Goal: Transaction & Acquisition: Purchase product/service

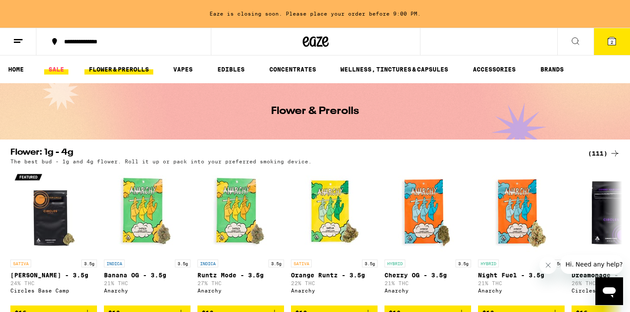
click at [62, 70] on link "SALE" at bounding box center [56, 69] width 24 height 10
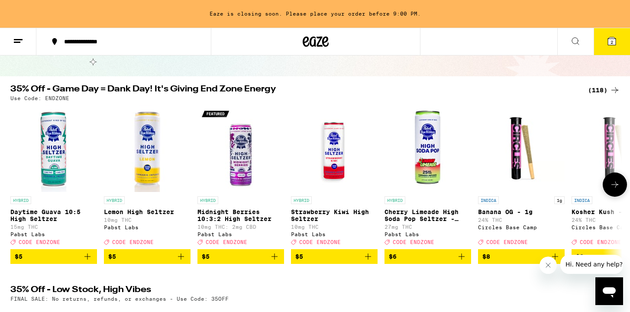
scroll to position [60, 0]
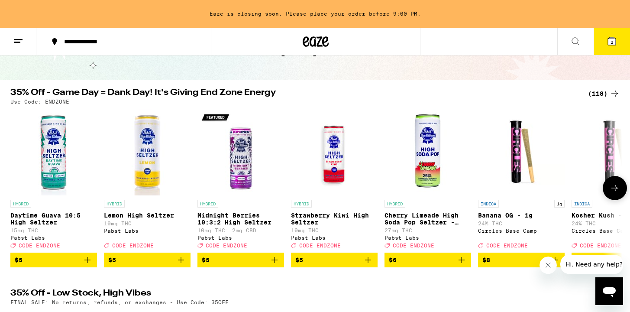
click at [616, 191] on icon at bounding box center [615, 188] width 7 height 6
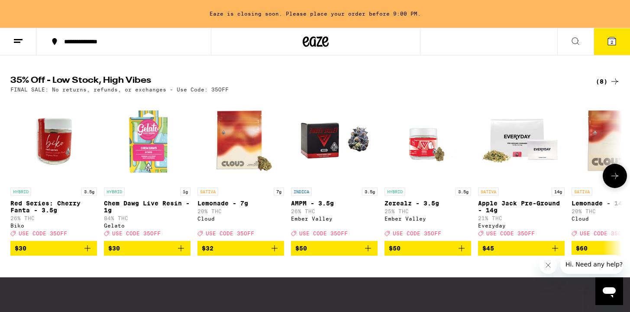
scroll to position [273, 0]
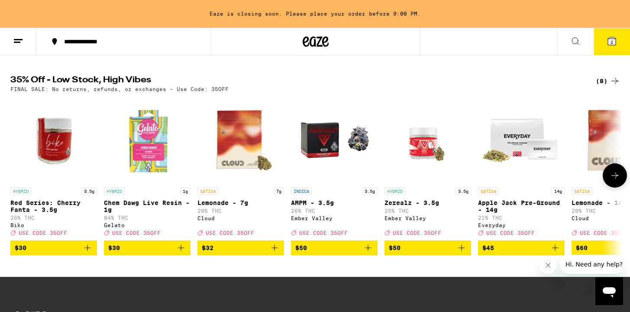
click at [613, 181] on icon at bounding box center [615, 175] width 10 height 10
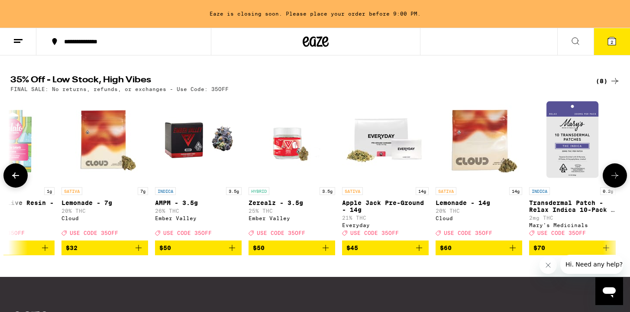
scroll to position [0, 139]
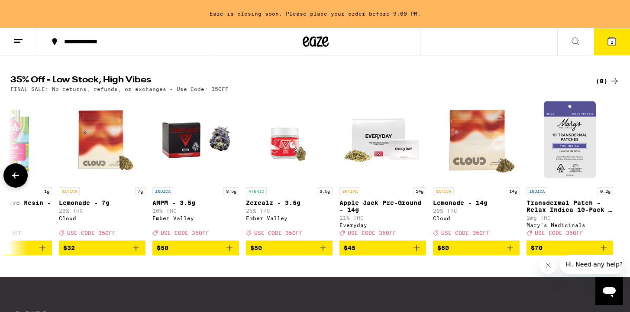
click at [613, 184] on div at bounding box center [615, 175] width 24 height 24
click at [19, 181] on icon at bounding box center [15, 175] width 10 height 10
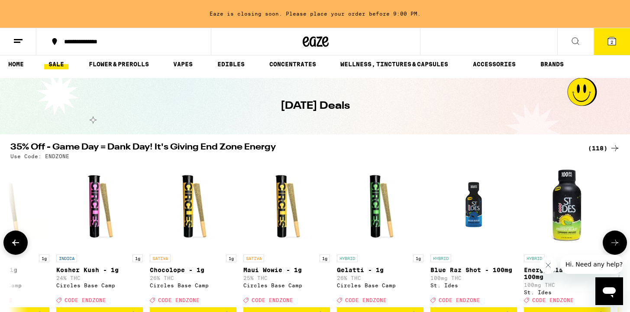
scroll to position [0, 0]
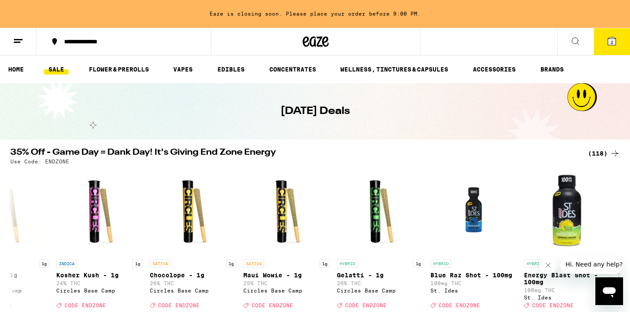
click at [598, 152] on div "(118)" at bounding box center [604, 153] width 32 height 10
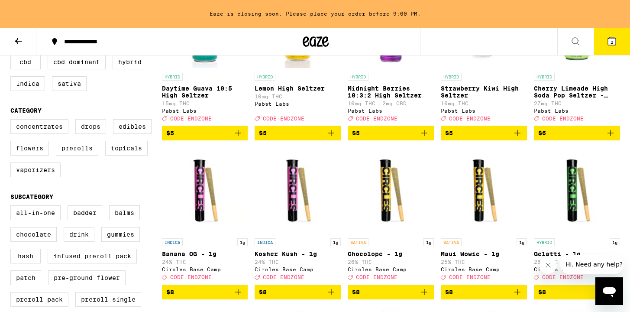
scroll to position [170, 0]
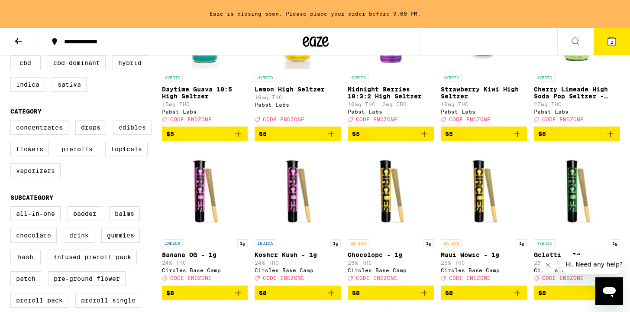
click at [127, 135] on label "Edibles" at bounding box center [132, 127] width 39 height 15
click at [13, 122] on input "Edibles" at bounding box center [12, 121] width 0 height 0
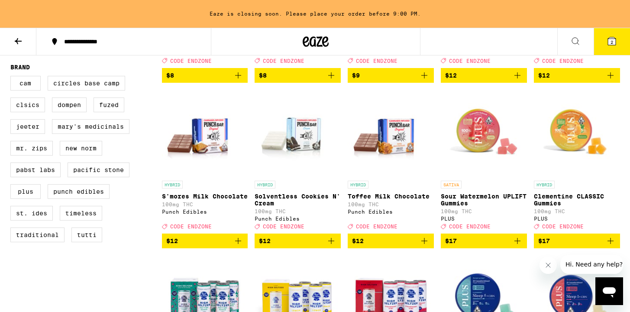
scroll to position [589, 0]
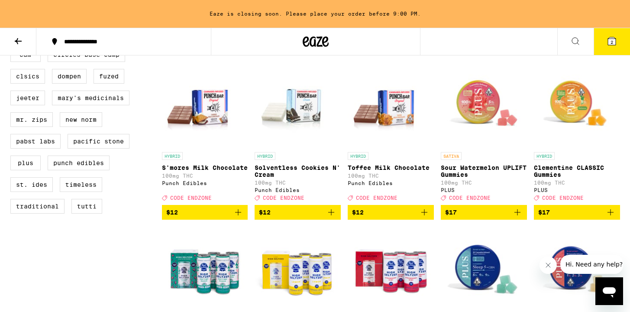
click at [513, 218] on icon "Add to bag" at bounding box center [518, 212] width 10 height 10
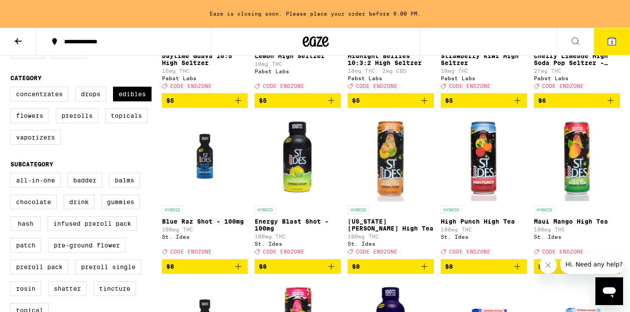
scroll to position [188, 0]
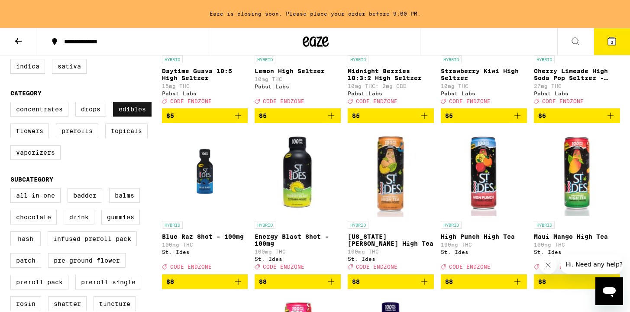
click at [136, 113] on label "Edibles" at bounding box center [132, 109] width 39 height 15
click at [13, 104] on input "Edibles" at bounding box center [12, 103] width 0 height 0
checkbox input "false"
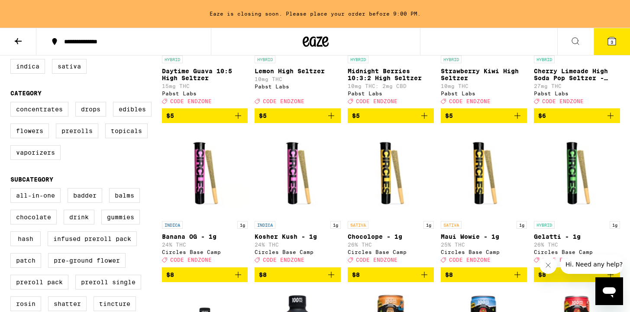
click at [57, 154] on div "Concentrates Drops Edibles Flowers Prerolls Topicals Vaporizers" at bounding box center [86, 134] width 152 height 65
click at [52, 159] on label "Vaporizers" at bounding box center [35, 152] width 50 height 15
click at [13, 104] on input "Vaporizers" at bounding box center [12, 103] width 0 height 0
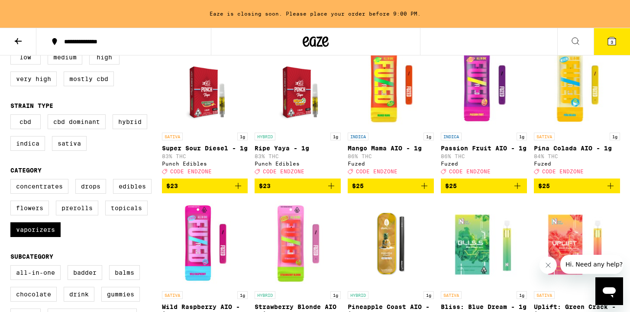
scroll to position [109, 0]
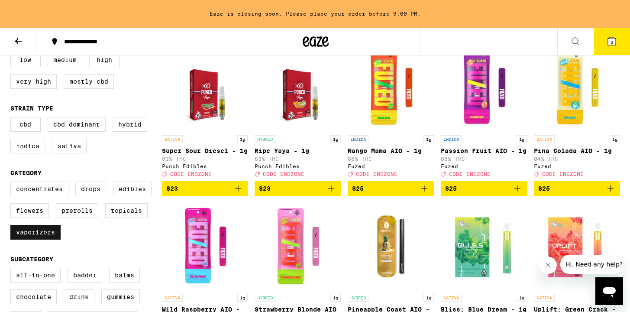
click at [43, 237] on label "Vaporizers" at bounding box center [35, 232] width 50 height 15
click at [13, 183] on input "Vaporizers" at bounding box center [12, 183] width 0 height 0
checkbox input "false"
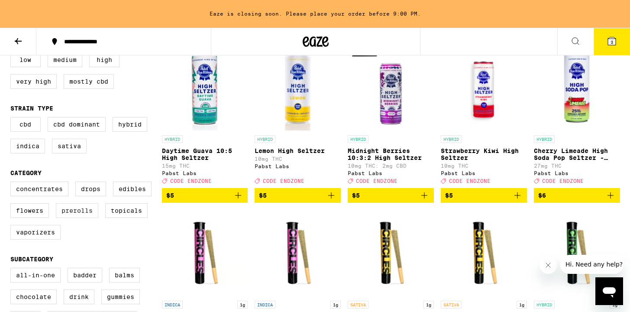
click at [65, 218] on label "Prerolls" at bounding box center [77, 210] width 42 height 15
click at [13, 183] on input "Prerolls" at bounding box center [12, 183] width 0 height 0
checkbox input "true"
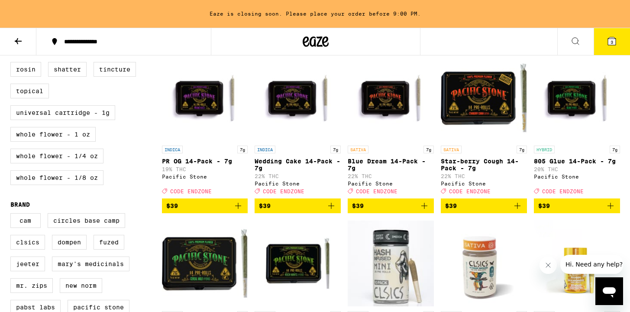
scroll to position [428, 0]
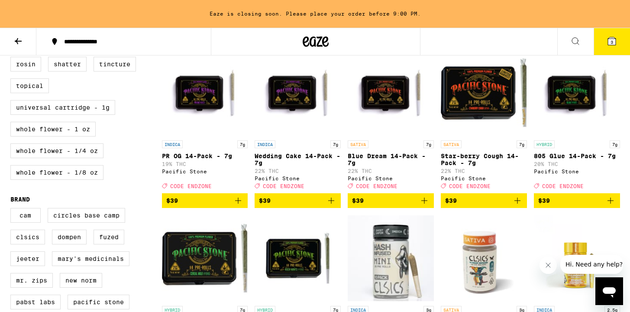
click at [517, 206] on icon "Add to bag" at bounding box center [518, 200] width 10 height 10
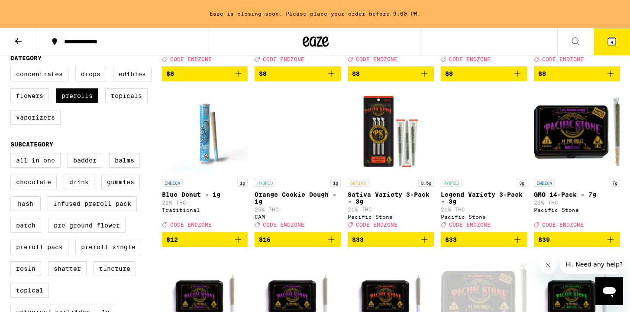
scroll to position [0, 0]
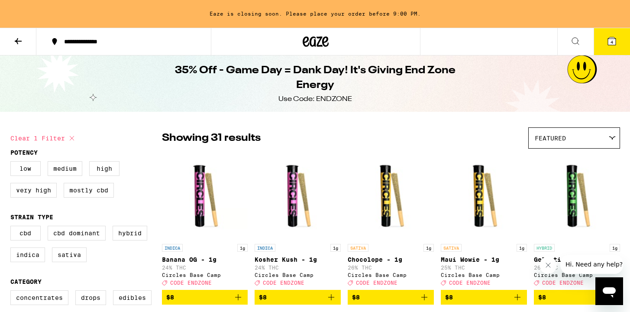
click at [607, 45] on button "4" at bounding box center [612, 41] width 36 height 27
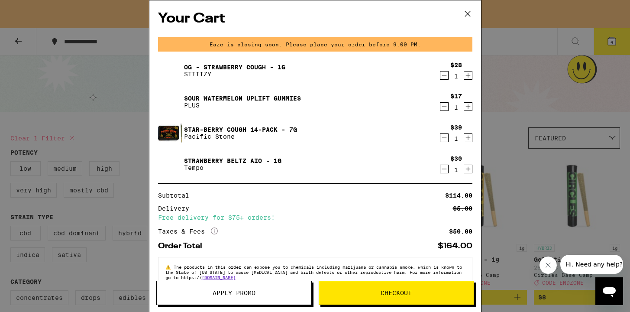
scroll to position [19, 0]
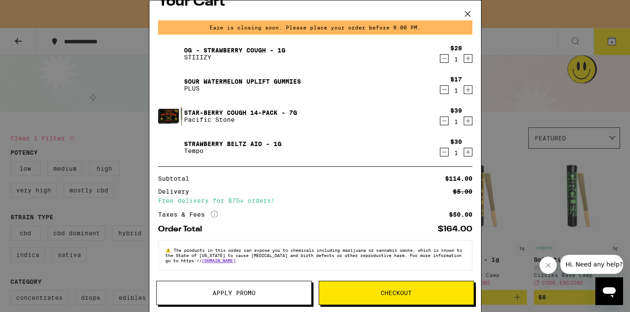
click at [468, 16] on icon at bounding box center [467, 13] width 13 height 13
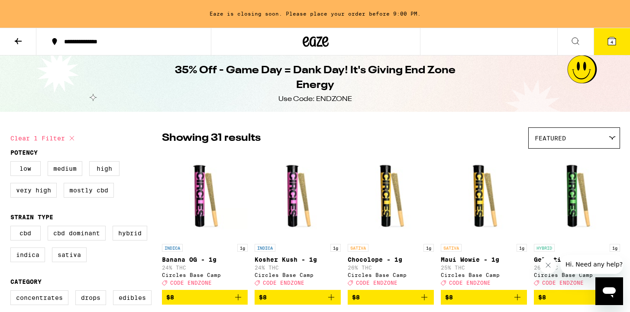
click at [604, 39] on button "4" at bounding box center [612, 41] width 36 height 27
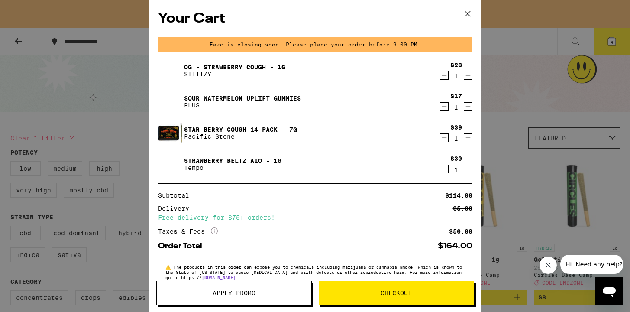
click at [261, 283] on button "Apply Promo" at bounding box center [234, 293] width 156 height 24
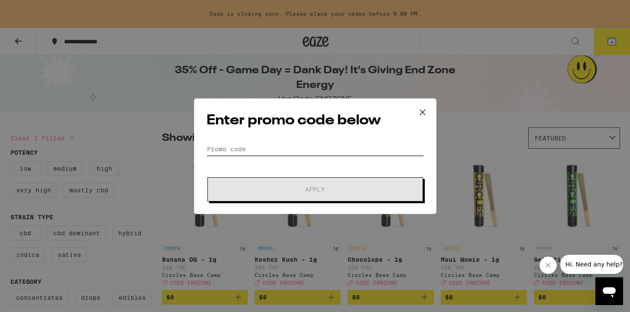
click at [266, 154] on input "Promo Code" at bounding box center [316, 149] width 218 height 13
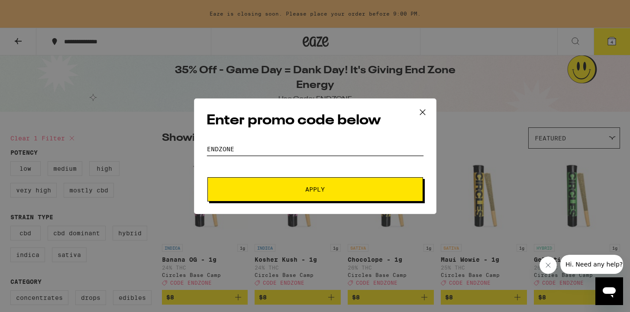
type input "endzone"
click at [260, 182] on button "Apply" at bounding box center [316, 189] width 216 height 24
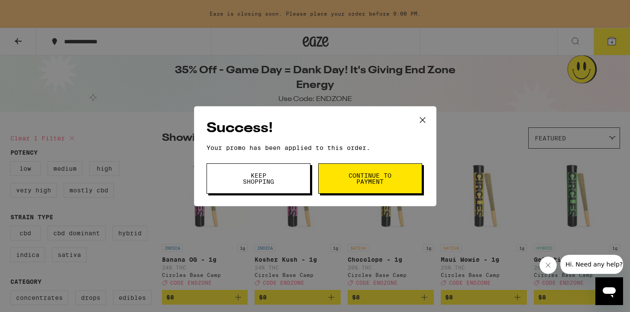
click at [298, 166] on button "Keep Shopping" at bounding box center [259, 178] width 104 height 30
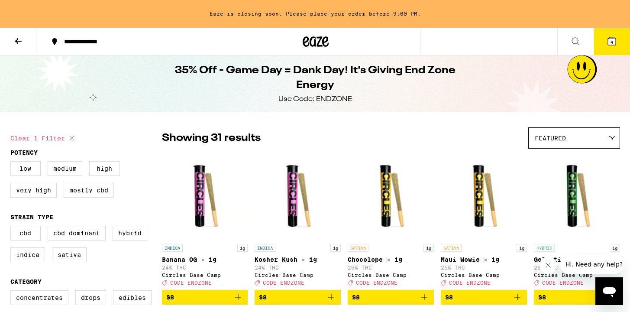
click at [618, 42] on button "4" at bounding box center [612, 41] width 36 height 27
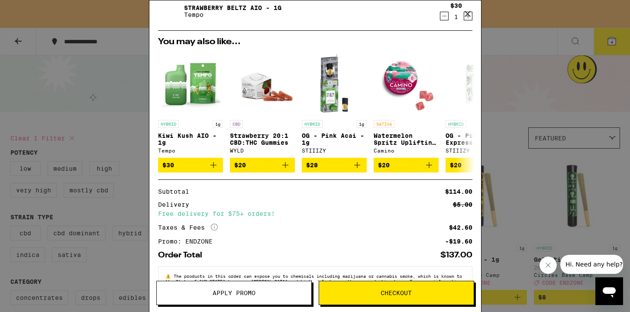
scroll to position [184, 0]
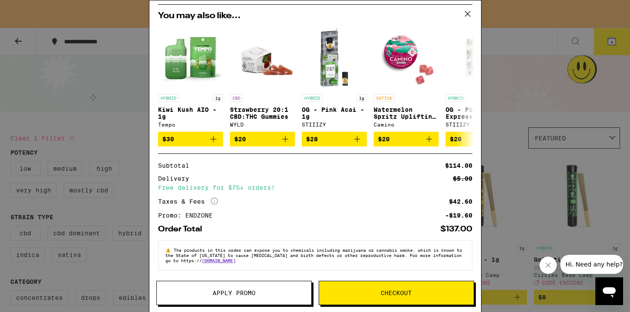
click at [393, 290] on span "Checkout" at bounding box center [396, 293] width 31 height 6
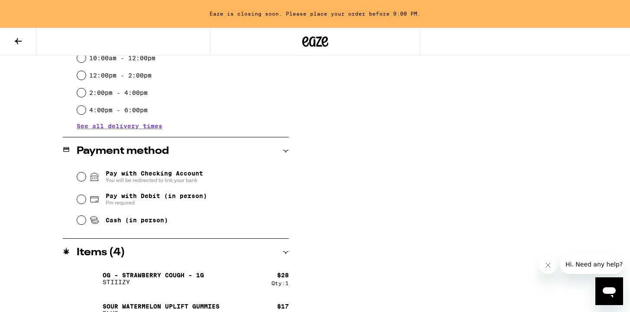
scroll to position [292, 0]
click at [170, 194] on span "Pay with Debit (in person)" at bounding box center [156, 195] width 101 height 7
click at [86, 195] on input "Pay with Debit (in person) Pin required" at bounding box center [81, 199] width 9 height 9
radio input "true"
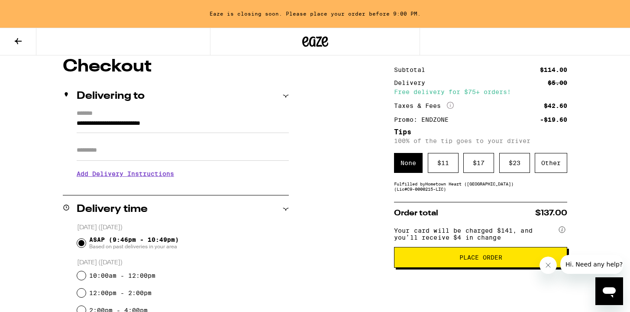
scroll to position [81, 0]
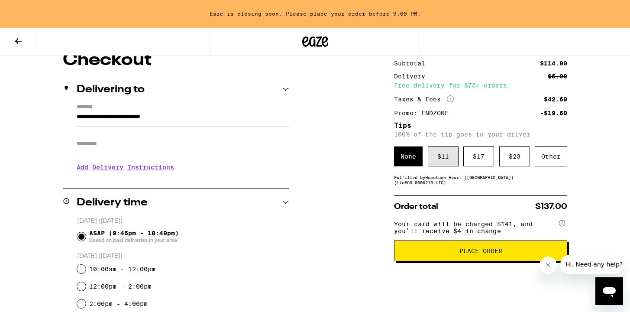
click at [432, 162] on div "$ 11" at bounding box center [443, 156] width 31 height 20
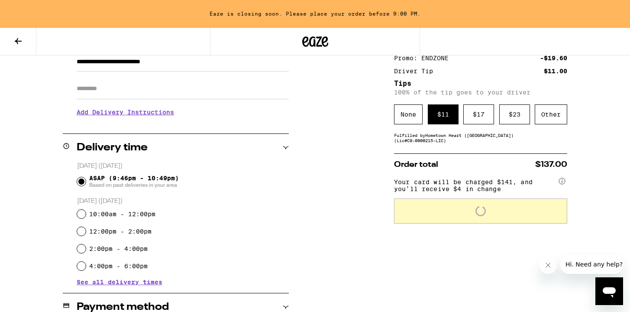
scroll to position [138, 0]
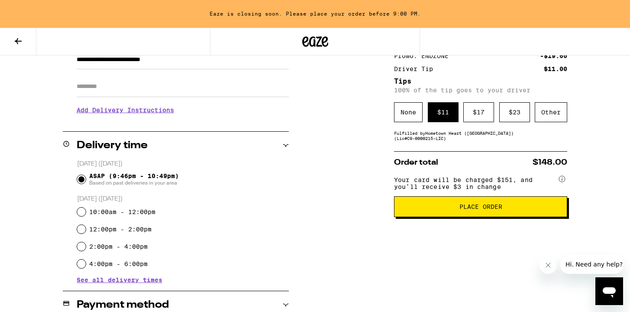
click at [450, 210] on span "Place Order" at bounding box center [481, 207] width 159 height 6
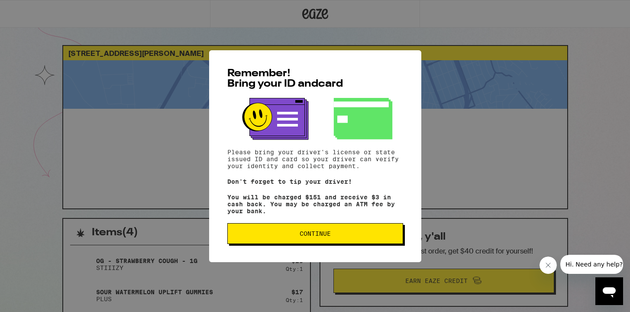
click at [312, 230] on button "Continue" at bounding box center [315, 233] width 176 height 21
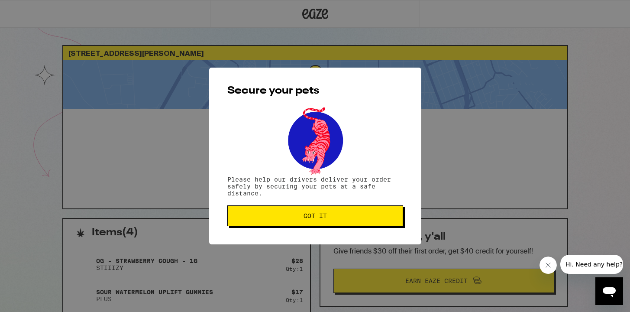
click at [317, 225] on button "Got it" at bounding box center [315, 215] width 176 height 21
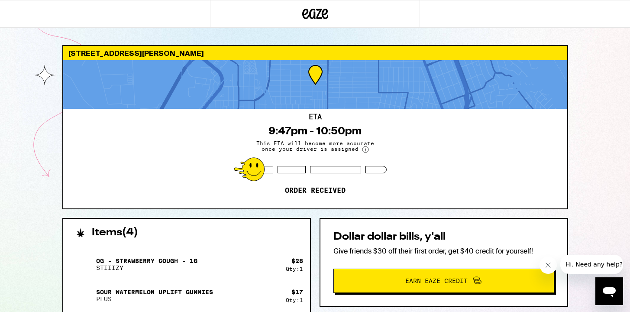
click at [470, 138] on div "ETA 9:47pm - 10:50pm This ETA will become more accurate once your driver is ass…" at bounding box center [315, 159] width 504 height 100
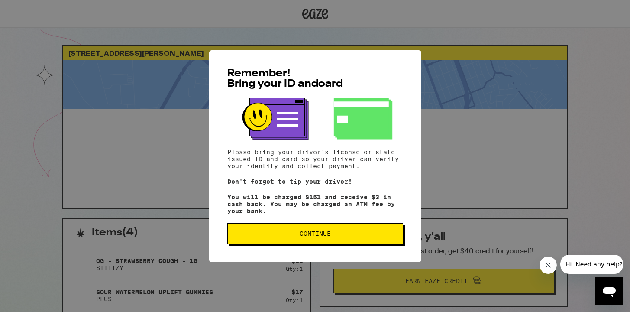
click at [292, 232] on button "Continue" at bounding box center [315, 233] width 176 height 21
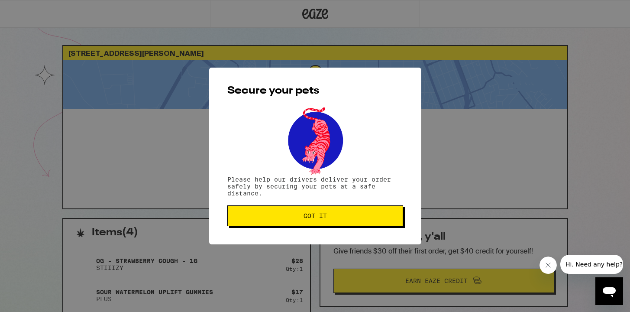
click at [302, 214] on button "Got it" at bounding box center [315, 215] width 176 height 21
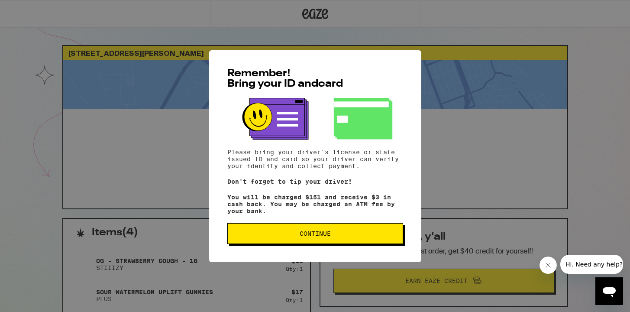
click at [261, 241] on button "Continue" at bounding box center [315, 233] width 176 height 21
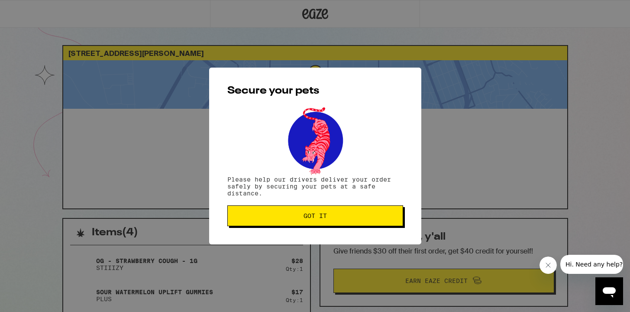
click at [283, 223] on button "Got it" at bounding box center [315, 215] width 176 height 21
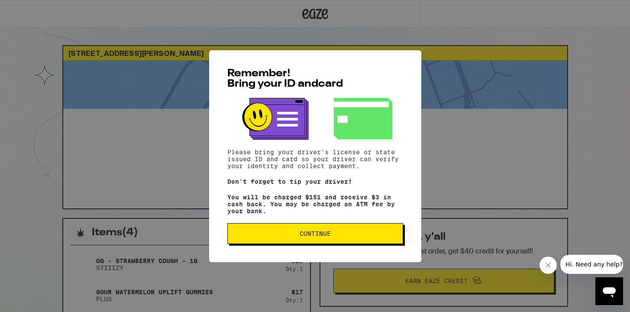
click at [265, 240] on button "Continue" at bounding box center [315, 233] width 176 height 21
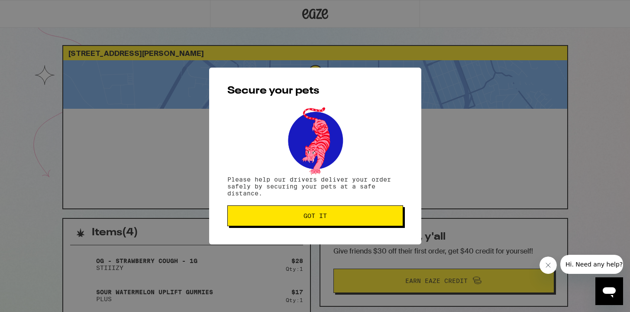
click at [278, 226] on button "Got it" at bounding box center [315, 215] width 176 height 21
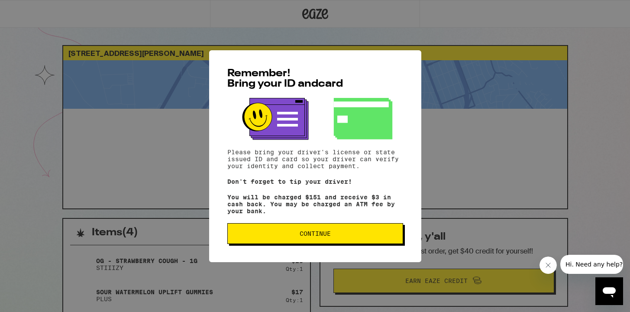
click at [282, 241] on button "Continue" at bounding box center [315, 233] width 176 height 21
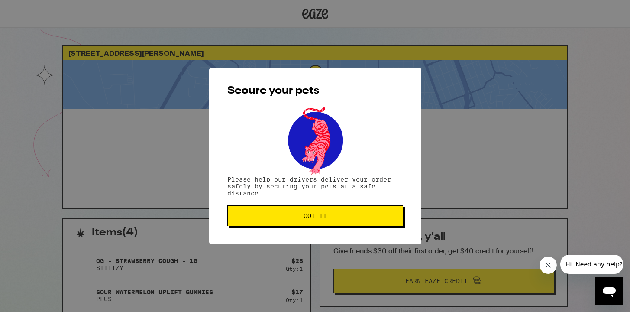
click at [297, 220] on button "Got it" at bounding box center [315, 215] width 176 height 21
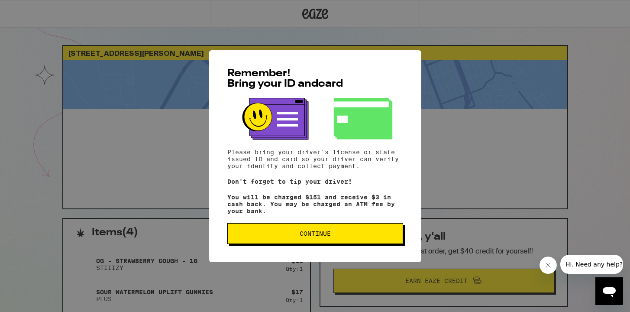
click at [286, 237] on span "Continue" at bounding box center [315, 234] width 161 height 6
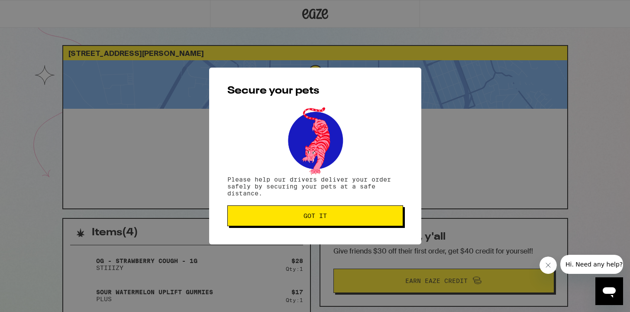
click at [342, 218] on span "Got it" at bounding box center [315, 216] width 161 height 6
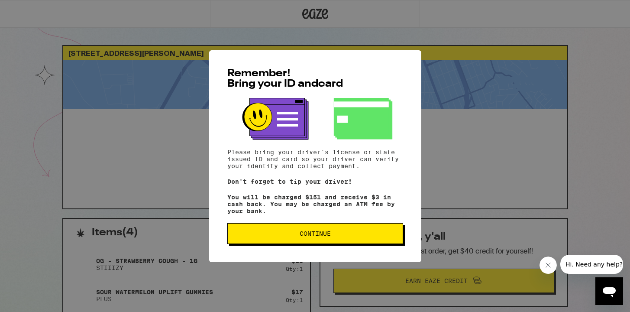
click at [316, 236] on span "Continue" at bounding box center [315, 234] width 31 height 6
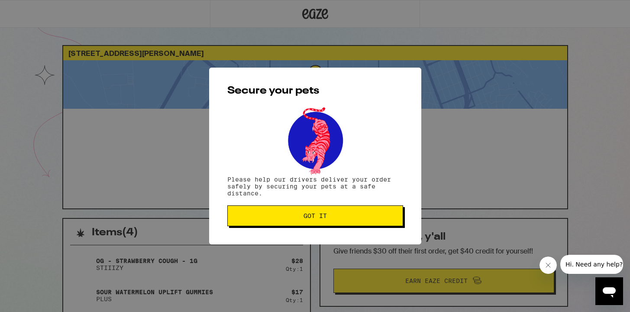
click at [352, 218] on span "Got it" at bounding box center [315, 216] width 161 height 6
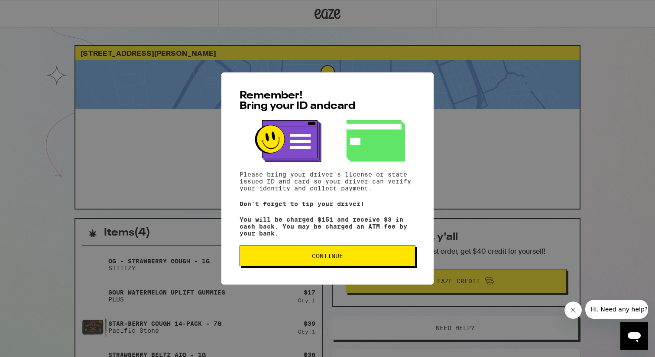
click at [370, 254] on button "Continue" at bounding box center [328, 255] width 176 height 21
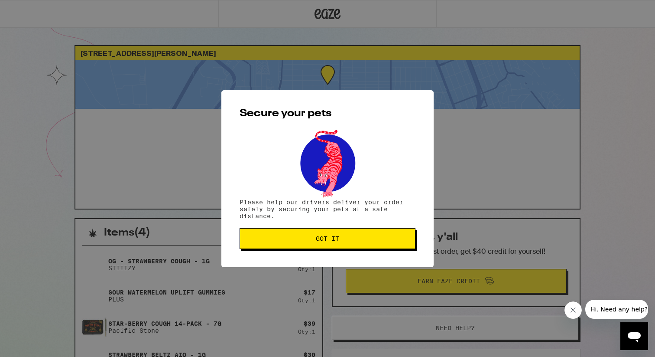
click at [370, 243] on button "Got it" at bounding box center [328, 238] width 176 height 21
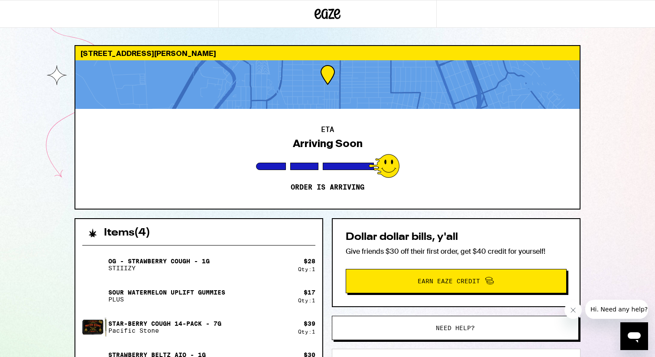
click at [627, 315] on button "Hi. Need any help?" at bounding box center [619, 308] width 68 height 19
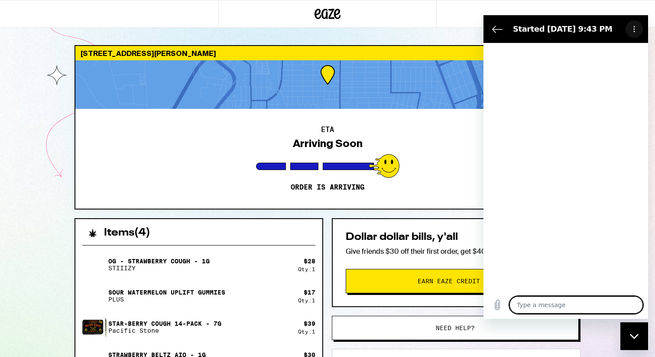
type textarea "x"
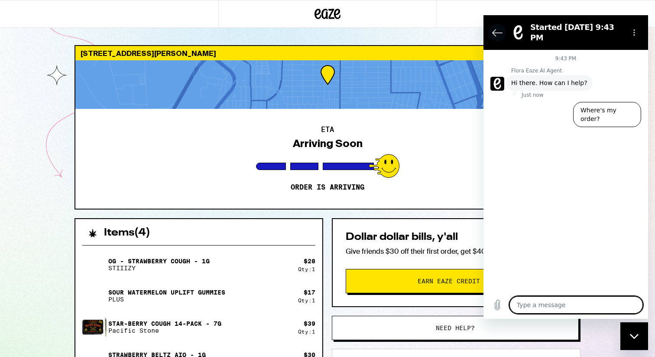
click at [495, 29] on icon "Back to the conversation list" at bounding box center [498, 32] width 10 height 6
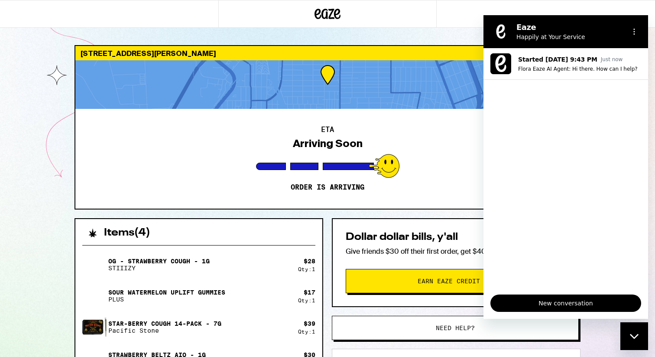
click at [415, 88] on div at bounding box center [327, 84] width 504 height 49
click at [635, 6] on div at bounding box center [327, 14] width 655 height 28
click at [631, 29] on icon "Options menu" at bounding box center [634, 31] width 7 height 7
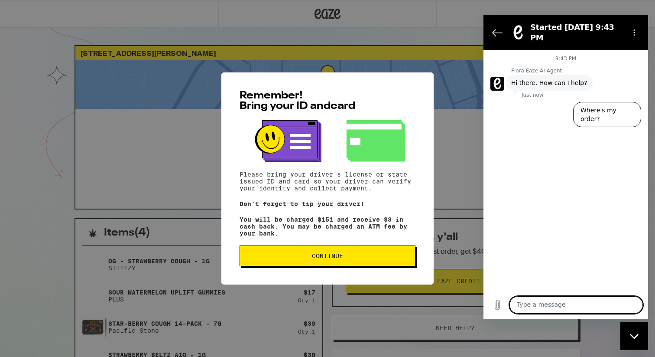
click at [282, 266] on button "Continue" at bounding box center [328, 255] width 176 height 21
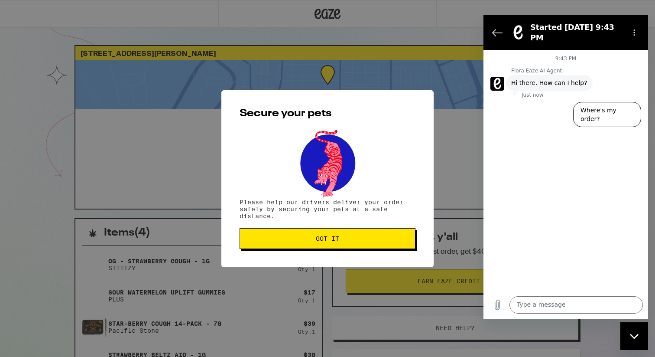
click at [316, 247] on button "Got it" at bounding box center [328, 238] width 176 height 21
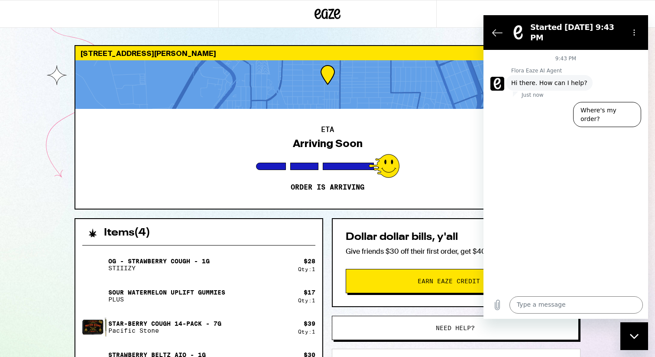
click at [333, 231] on div "Dollar dollar bills, y'all Give friends $30 off their first order, get $40 cred…" at bounding box center [456, 262] width 249 height 89
click at [631, 333] on icon "Close messaging window" at bounding box center [634, 336] width 9 height 6
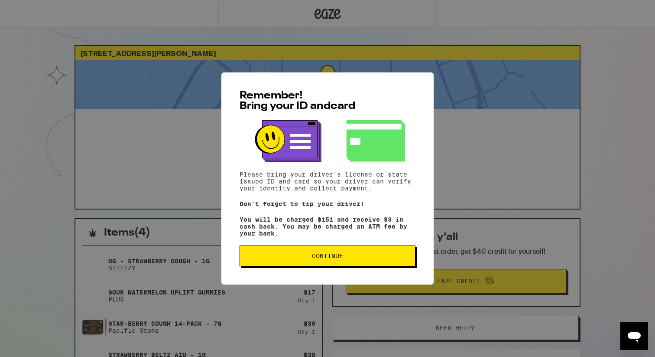
click at [330, 257] on span "Continue" at bounding box center [327, 256] width 31 height 6
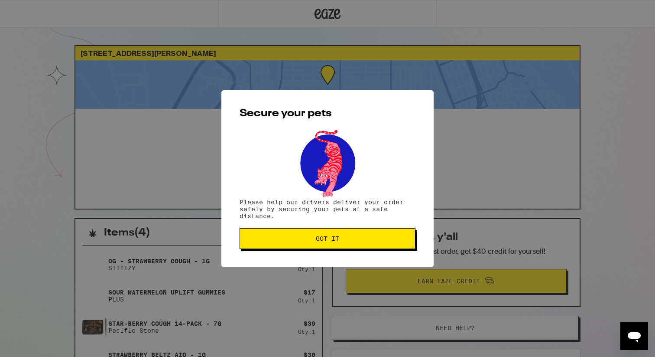
click at [340, 246] on button "Got it" at bounding box center [328, 238] width 176 height 21
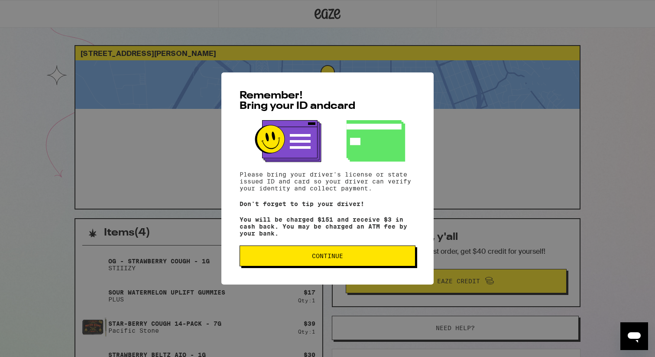
click at [353, 258] on span "Continue" at bounding box center [327, 256] width 161 height 6
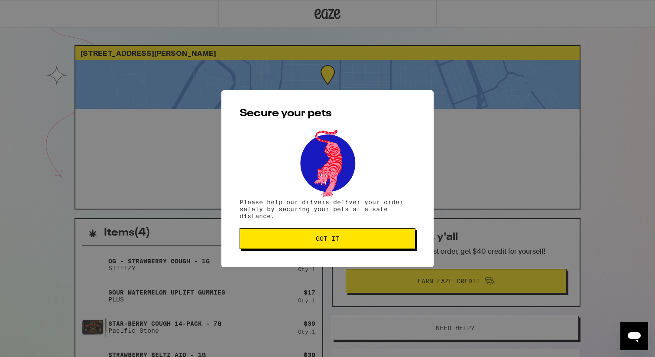
click at [362, 241] on span "Got it" at bounding box center [327, 238] width 161 height 6
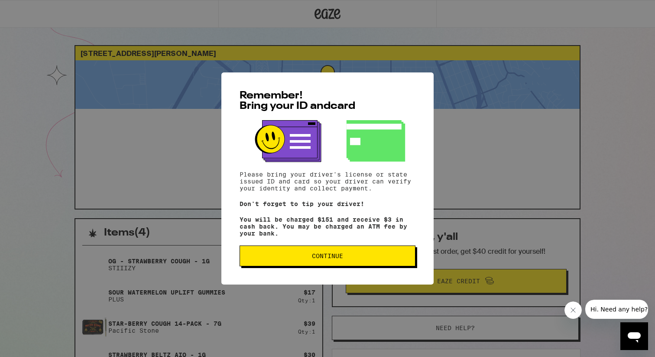
click at [324, 259] on span "Continue" at bounding box center [327, 256] width 31 height 6
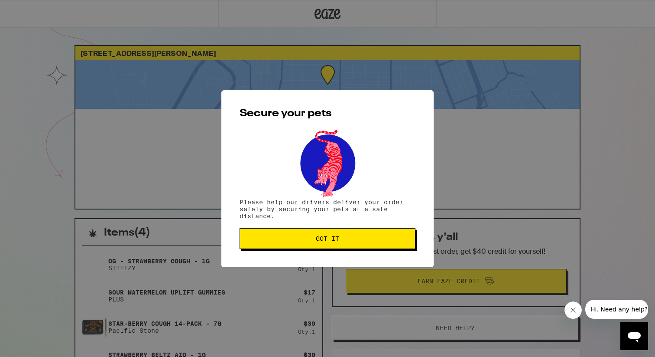
click at [325, 233] on button "Got it" at bounding box center [328, 238] width 176 height 21
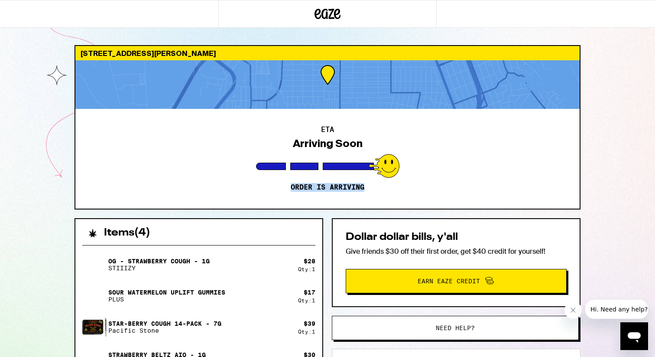
drag, startPoint x: 390, startPoint y: 199, endPoint x: 364, endPoint y: 199, distance: 26.0
click at [366, 199] on div "ETA Arriving Soon Order is arriving" at bounding box center [327, 159] width 504 height 100
click at [609, 227] on div "2021 [PERSON_NAME][GEOGRAPHIC_DATA] ETA Arriving Soon Order is arriving Items (…" at bounding box center [327, 276] width 655 height 553
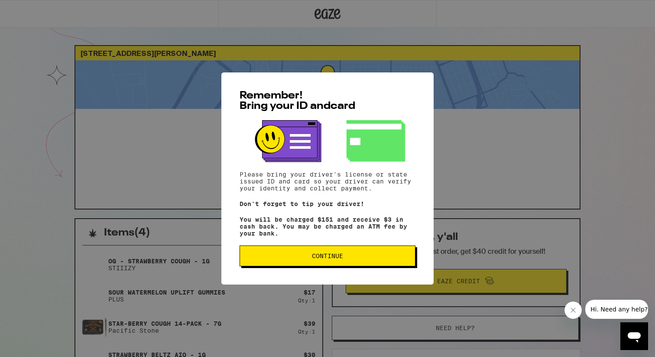
click at [299, 263] on button "Continue" at bounding box center [328, 255] width 176 height 21
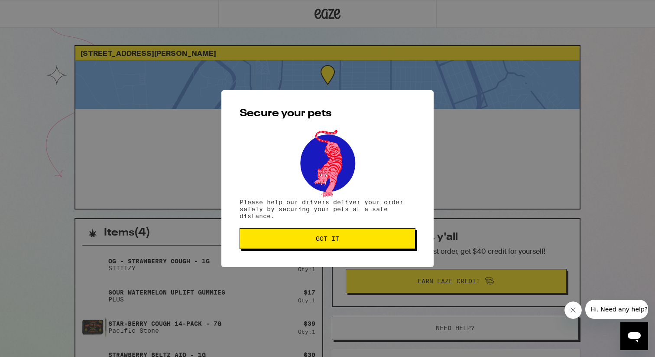
click at [326, 239] on span "Got it" at bounding box center [327, 238] width 23 height 6
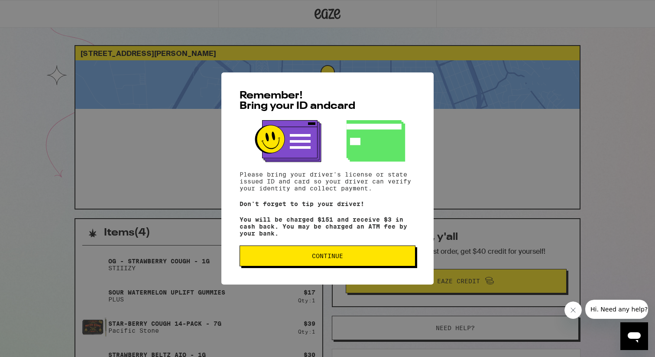
click at [301, 255] on button "Continue" at bounding box center [328, 255] width 176 height 21
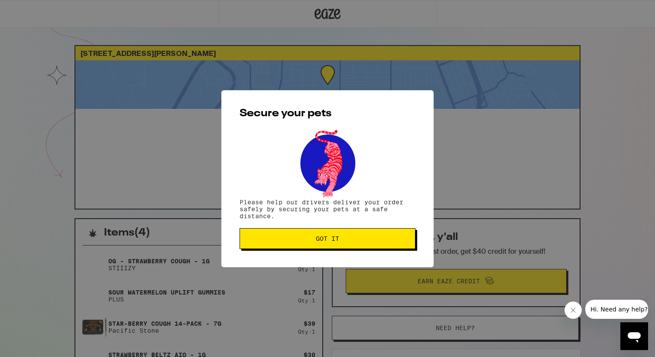
click at [339, 245] on button "Got it" at bounding box center [328, 238] width 176 height 21
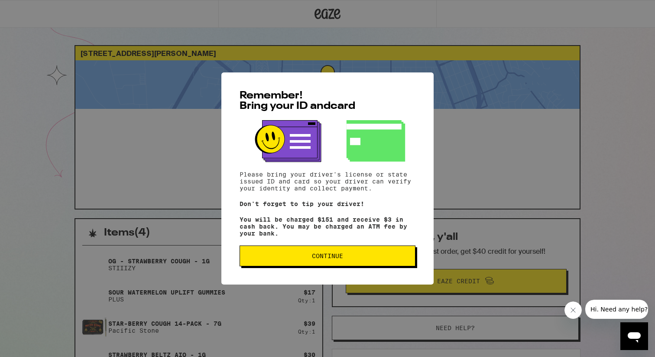
click at [348, 256] on button "Continue" at bounding box center [328, 255] width 176 height 21
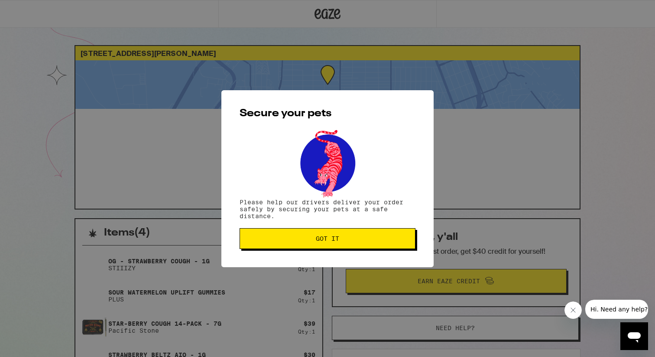
click at [344, 240] on span "Got it" at bounding box center [327, 238] width 161 height 6
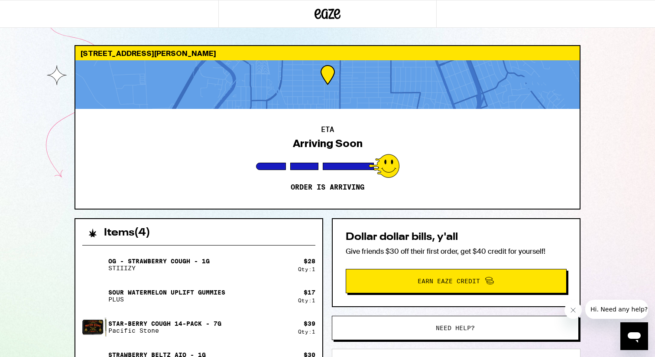
drag, startPoint x: 448, startPoint y: 279, endPoint x: 562, endPoint y: 130, distance: 187.7
click at [558, 132] on div "2021 Gaynor Ave Richmond 94801 ETA Arriving Soon Order is arriving Items ( 4 ) …" at bounding box center [328, 299] width 520 height 508
click at [583, 149] on div "2021 Gaynor Ave Richmond 94801 ETA Arriving Soon Order is arriving Items ( 4 ) …" at bounding box center [328, 299] width 520 height 508
click at [604, 156] on div "2021 Gaynor Ave Richmond 94801 ETA Arriving Soon Order is arriving Items ( 4 ) …" at bounding box center [327, 276] width 655 height 553
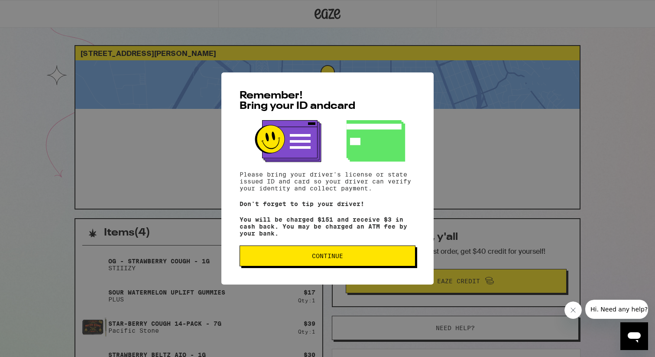
click at [313, 258] on span "Continue" at bounding box center [327, 256] width 31 height 6
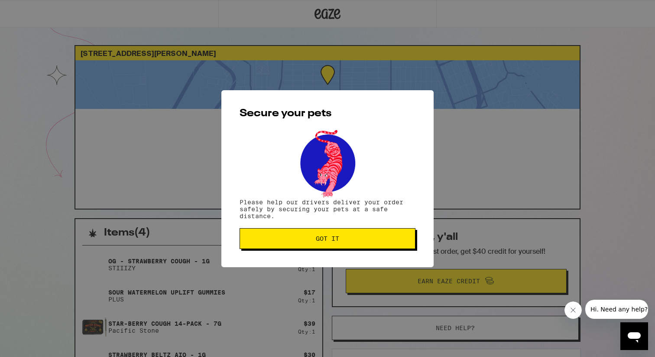
click at [345, 240] on span "Got it" at bounding box center [327, 238] width 161 height 6
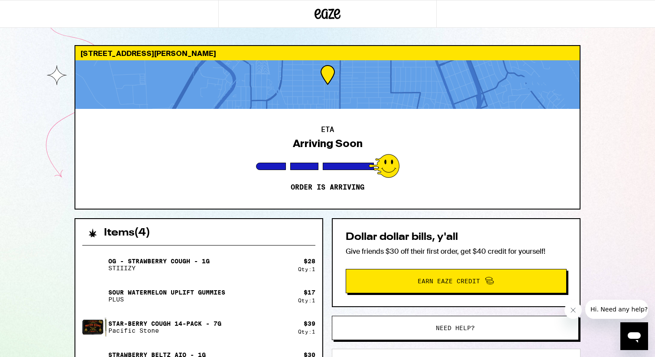
click at [634, 337] on icon "Open messaging window" at bounding box center [634, 337] width 13 height 10
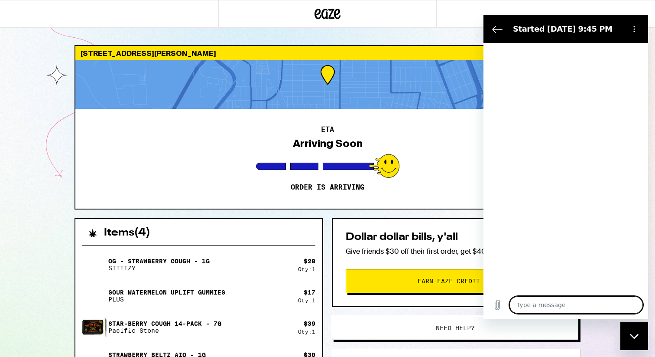
type textarea "x"
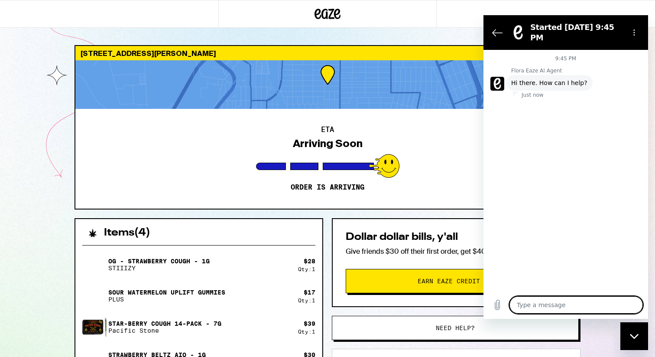
type textarea "c"
type textarea "x"
type textarea "ca"
type textarea "x"
type textarea "can"
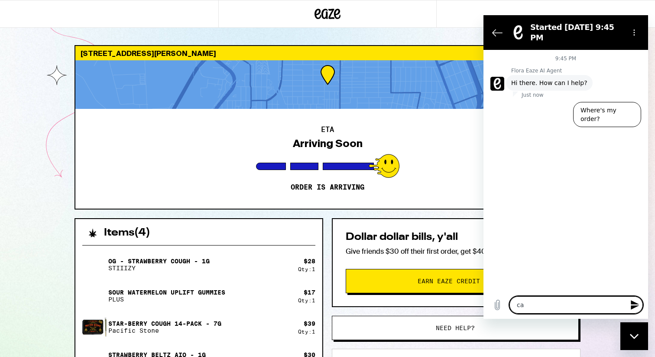
type textarea "x"
type textarea "can"
type textarea "x"
type textarea "can I"
type textarea "x"
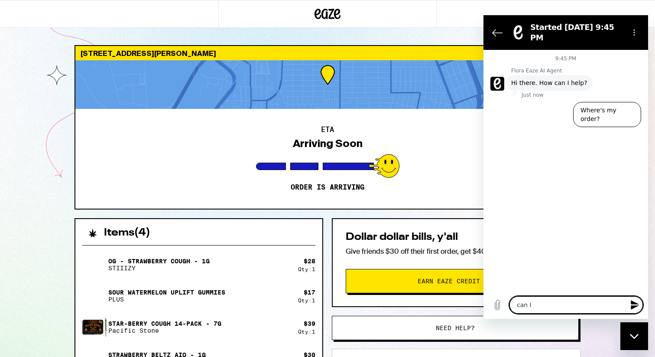
type textarea "can I"
type textarea "x"
type textarea "can I c"
type textarea "x"
type textarea "can I ch"
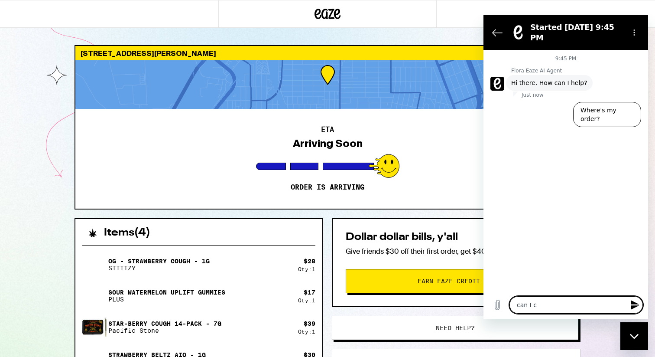
type textarea "x"
type textarea "can I cha"
type textarea "x"
type textarea "can I chan"
type textarea "x"
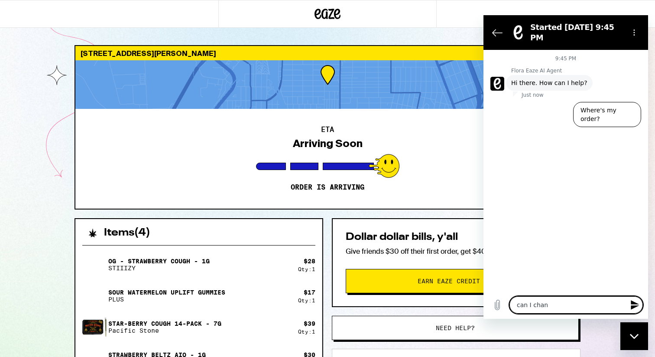
type textarea "can I chand"
type textarea "x"
type textarea "can I chan"
type textarea "x"
type textarea "can I [PERSON_NAME]"
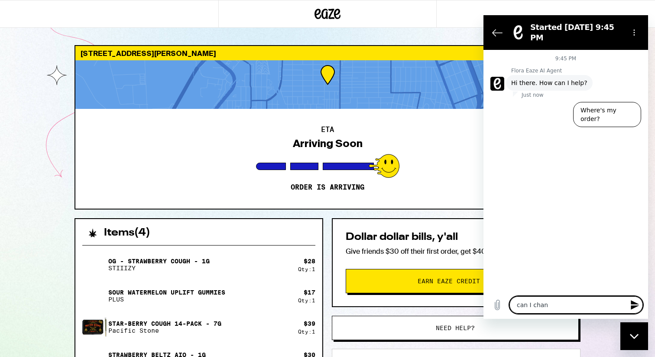
type textarea "x"
type textarea "can I changd"
type textarea "x"
type textarea "can I changde"
type textarea "x"
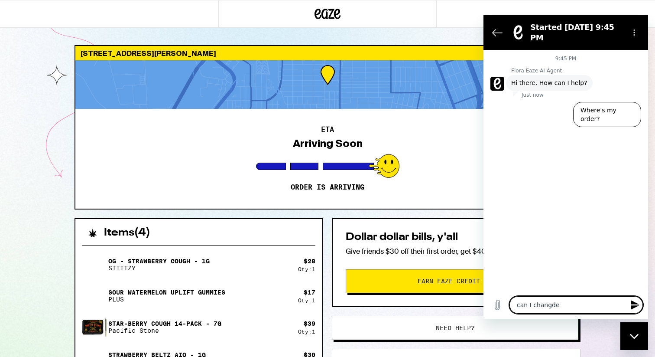
type textarea "can I changd"
type textarea "x"
type textarea "can I [PERSON_NAME]"
type textarea "x"
type textarea "can I change"
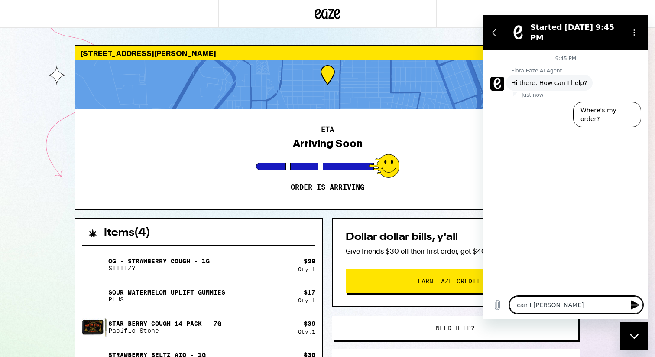
type textarea "x"
type textarea "can I change"
type textarea "x"
type textarea "can I change m"
type textarea "x"
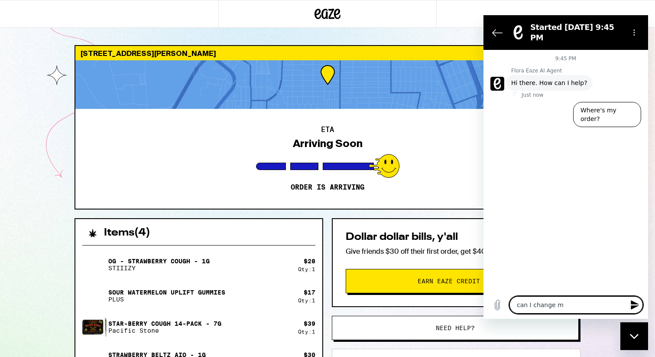
type textarea "can I change my"
type textarea "x"
type textarea "can I change my"
type textarea "x"
type textarea "can I change my p"
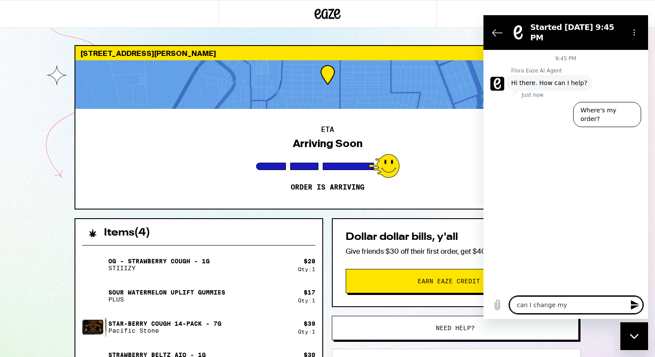
type textarea "x"
type textarea "can I change my ps"
type textarea "x"
type textarea "can I change my p"
type textarea "x"
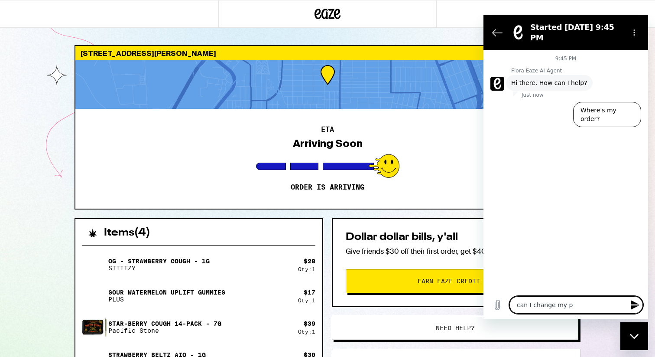
type textarea "can I change my pa"
type textarea "x"
type textarea "can I change my pat"
type textarea "x"
type textarea "can I change my pa"
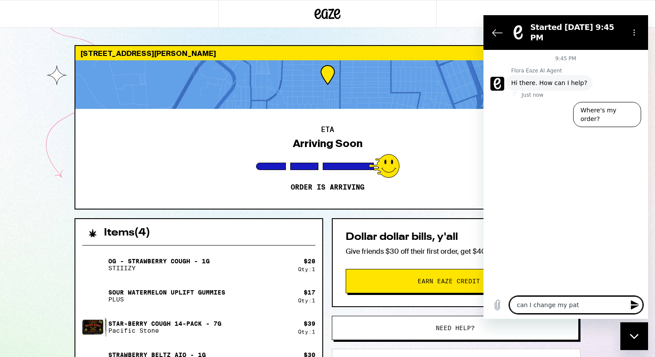
type textarea "x"
type textarea "can I change my pay"
type textarea "x"
type textarea "can I change my paym"
type textarea "x"
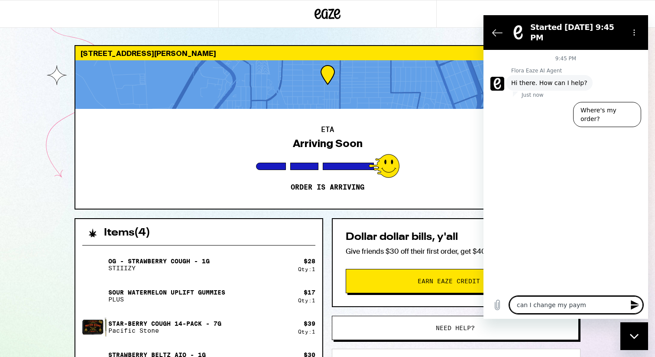
type textarea "can I change my payme"
type textarea "x"
type textarea "can I change my paymen"
type textarea "x"
type textarea "can I change my payment"
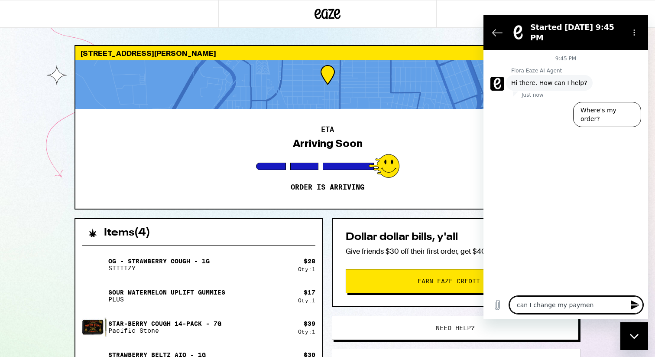
type textarea "x"
type textarea "can I change my payment"
type textarea "x"
type textarea "can I change my payment t"
type textarea "x"
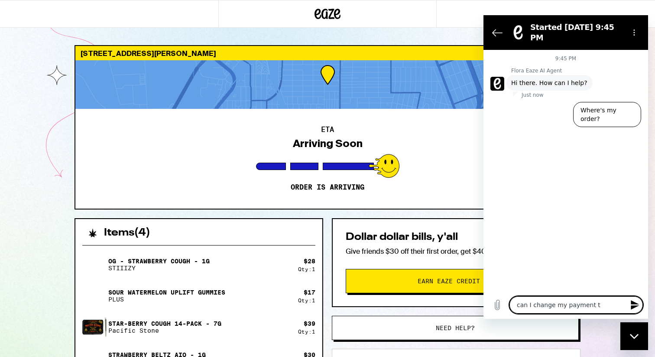
type textarea "can I change my payment to"
type textarea "x"
type textarea "can I change my payment to"
type textarea "x"
type textarea "can I change my payment to c"
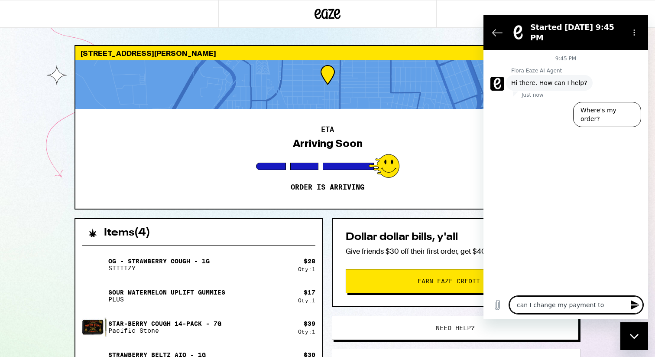
type textarea "x"
type textarea "can I change my payment to ca"
type textarea "x"
type textarea "can I change my payment to cas"
type textarea "x"
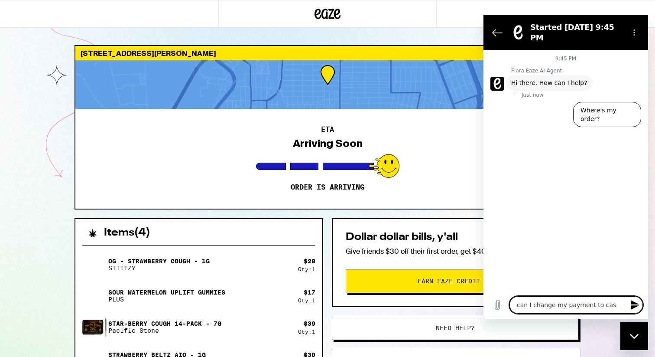
type textarea "can I change my payment to cash"
type textarea "x"
type textarea "can I change my payment to cash?"
type textarea "x"
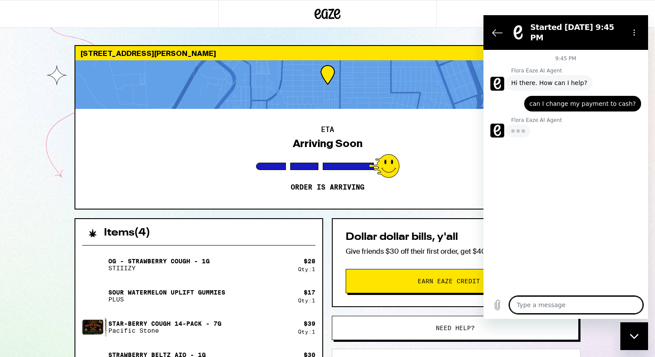
type textarea "x"
click at [543, 306] on textarea at bounding box center [576, 304] width 133 height 17
type textarea "t"
type textarea "x"
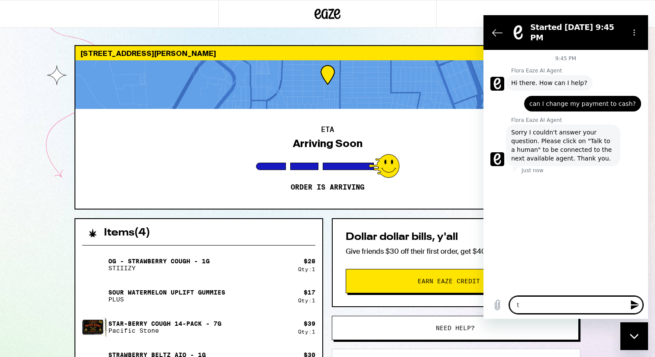
type textarea "ta"
type textarea "x"
type textarea "ta;"
type textarea "x"
type textarea "ta"
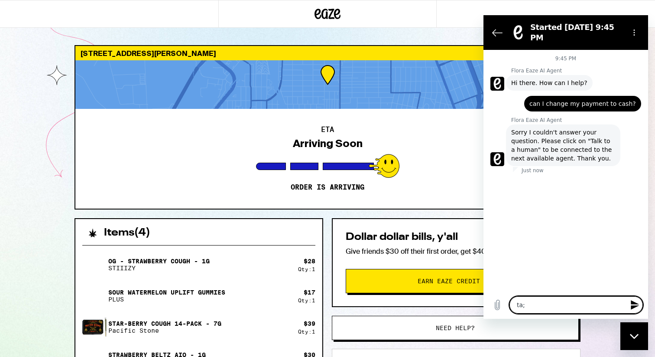
type textarea "x"
type textarea "tal"
type textarea "x"
type textarea "talk"
type textarea "x"
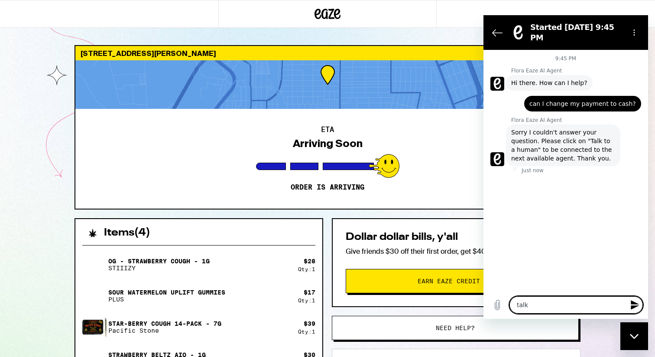
type textarea "talk"
type textarea "x"
type textarea "talk t"
type textarea "x"
type textarea "talk to"
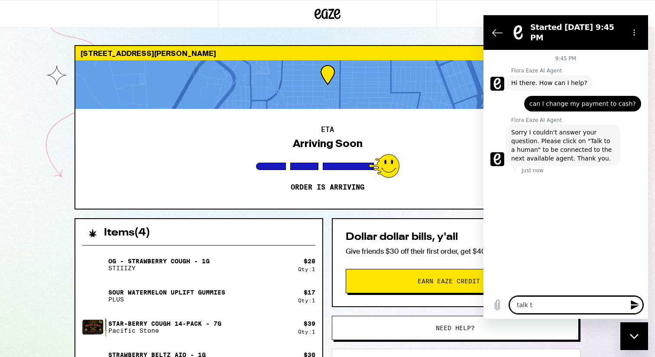
type textarea "x"
type textarea "talk to"
type textarea "x"
type textarea "talk to a"
type textarea "x"
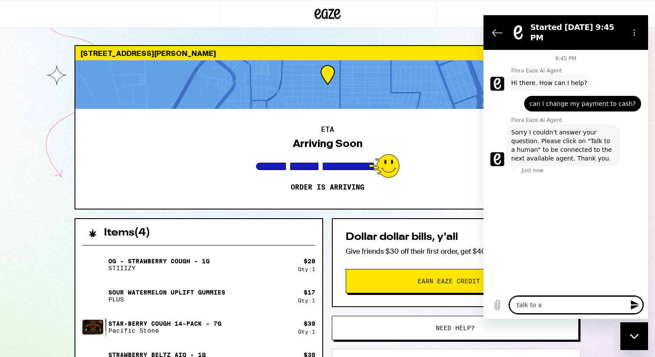
type textarea "talk to a"
type textarea "x"
type textarea "talk to a h"
type textarea "x"
type textarea "talk to a hu"
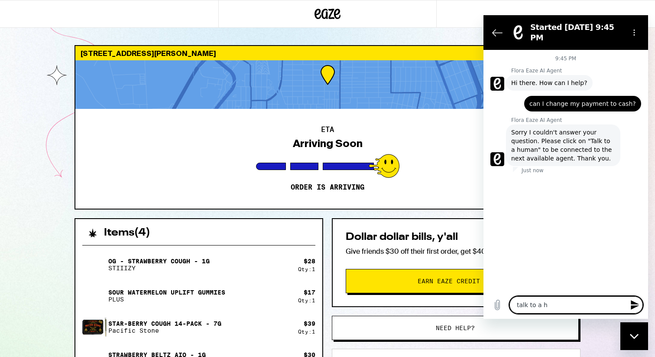
type textarea "x"
type textarea "talk to a hum"
type textarea "x"
type textarea "talk to a huma"
type textarea "x"
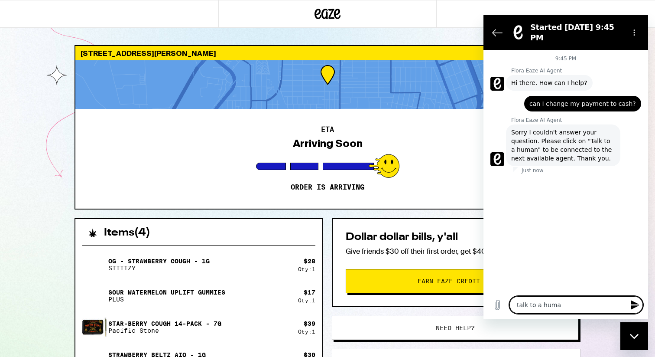
type textarea "talk to a human"
type textarea "x"
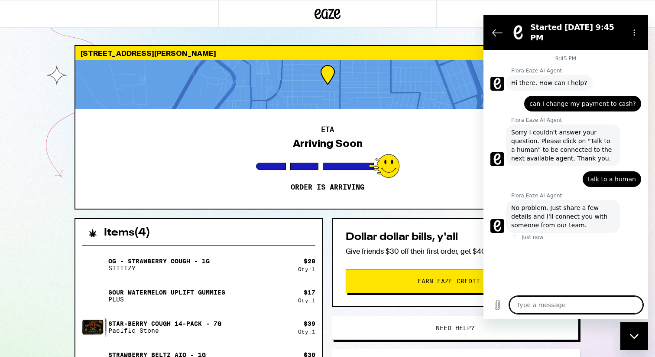
type textarea "x"
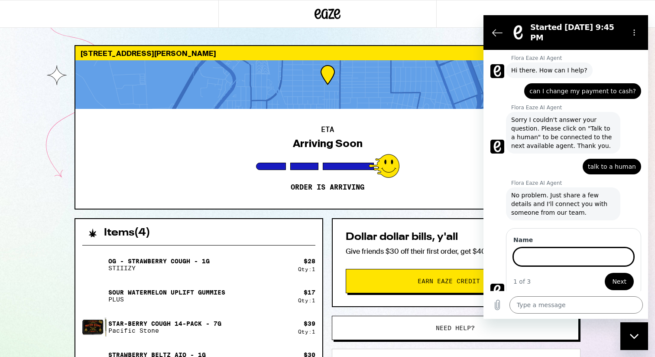
scroll to position [12, 0]
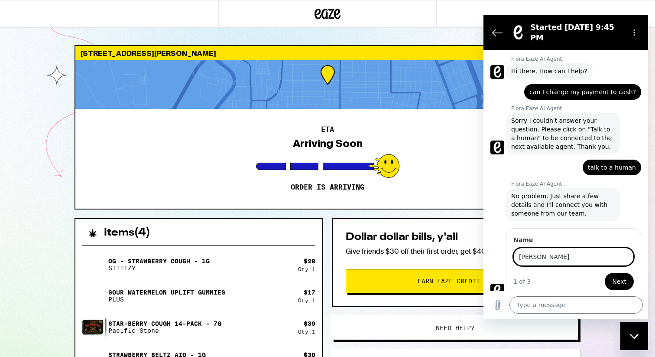
type input "eduardo"
click at [605, 273] on button "Next" at bounding box center [619, 281] width 29 height 17
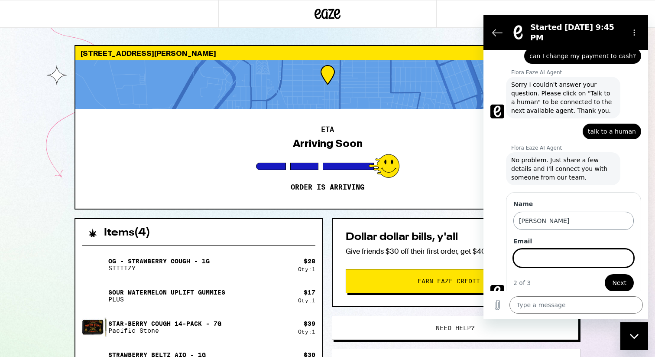
scroll to position [49, 0]
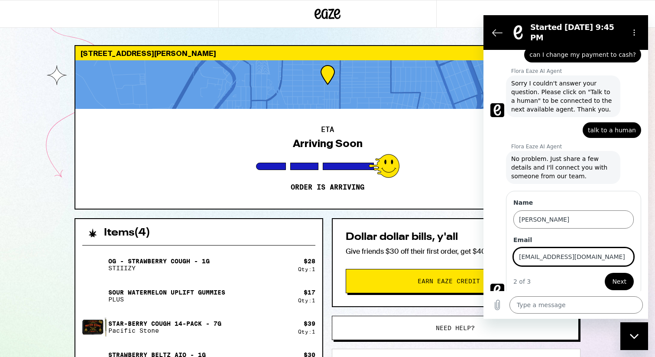
type input "eduardorosas1993@gmail.com"
click at [626, 276] on span "Next" at bounding box center [619, 281] width 14 height 10
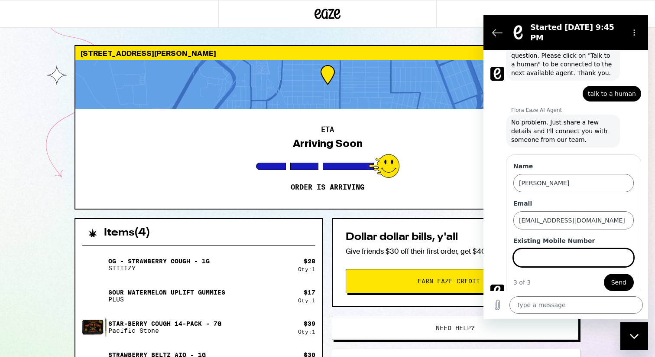
scroll to position [86, 0]
type input "9513776541"
click at [615, 276] on span "Send" at bounding box center [618, 281] width 15 height 10
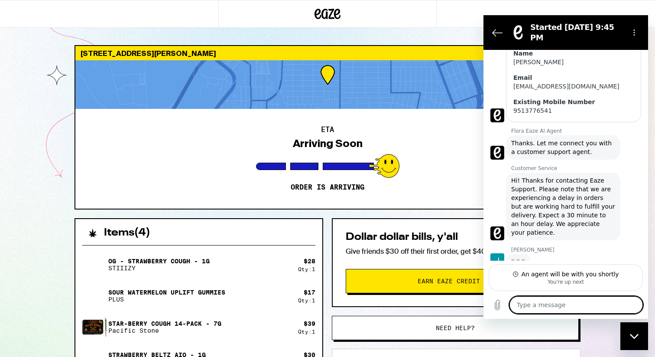
scroll to position [204, 0]
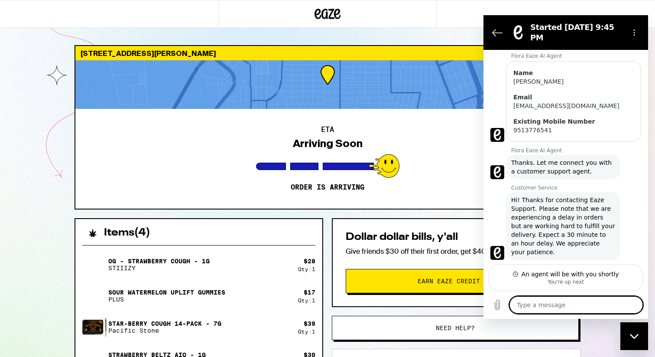
type textarea "x"
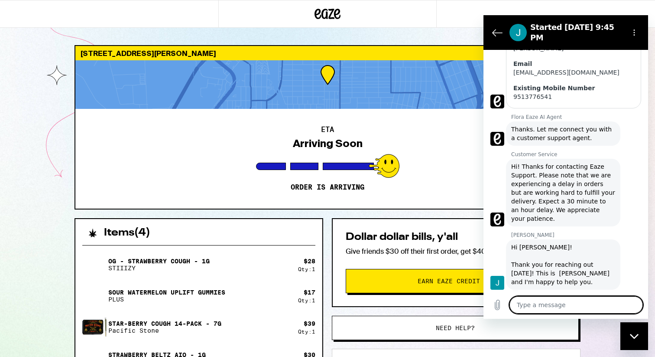
scroll to position [221, 0]
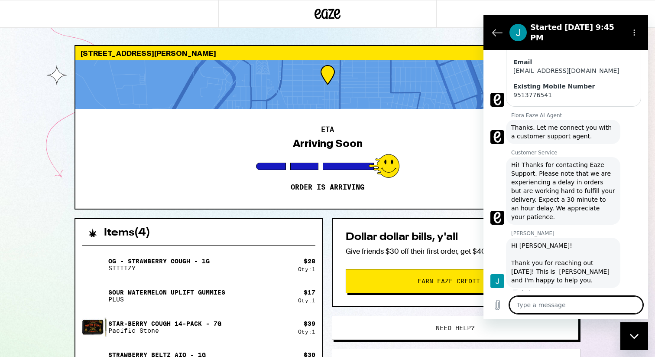
type textarea "c"
type textarea "x"
type textarea "ca"
type textarea "x"
type textarea "can"
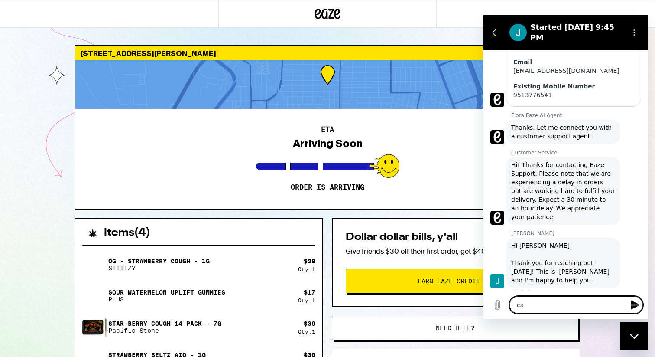
type textarea "x"
type textarea "can"
type textarea "x"
type textarea "can i"
type textarea "x"
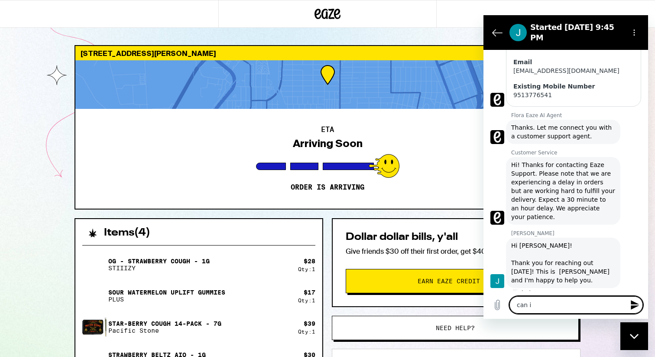
type textarea "can i"
type textarea "x"
type textarea "can i s"
type textarea "x"
type textarea "can i sw"
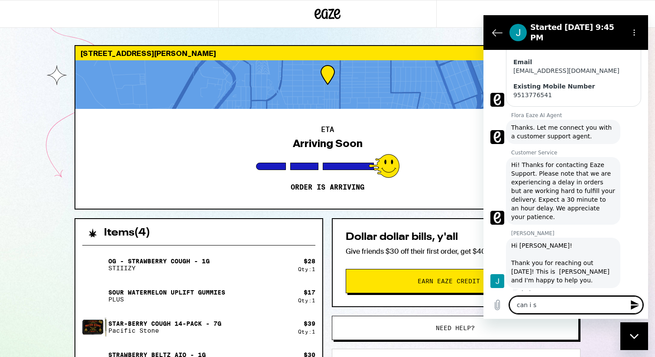
type textarea "x"
type textarea "can i swi"
type textarea "x"
type textarea "can i swit"
type textarea "x"
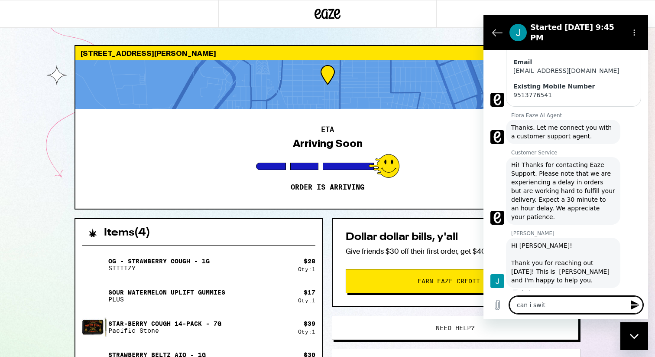
type textarea "can i switc"
type textarea "x"
type textarea "can i switch"
type textarea "x"
type textarea "can i switch"
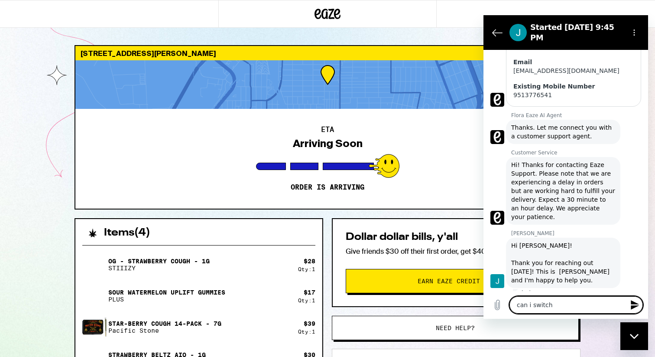
type textarea "x"
type textarea "can i switch t"
type textarea "x"
type textarea "can i switch"
type textarea "x"
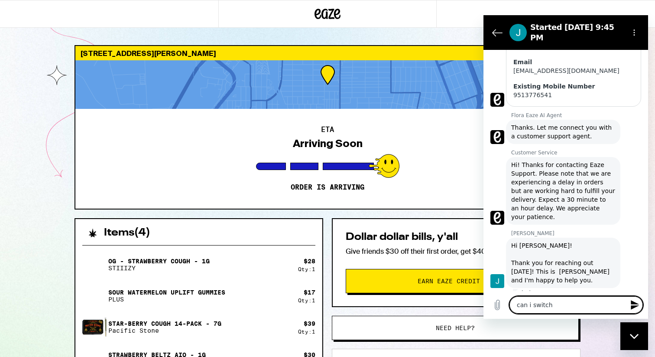
type textarea "can i switch t"
type textarea "x"
type textarea "can i switch to"
type textarea "x"
type textarea "can i switch to"
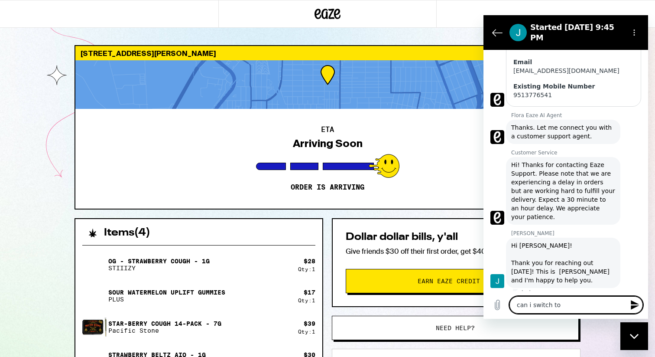
type textarea "x"
type textarea "can i switch to c"
type textarea "x"
type textarea "can i switch to ca"
type textarea "x"
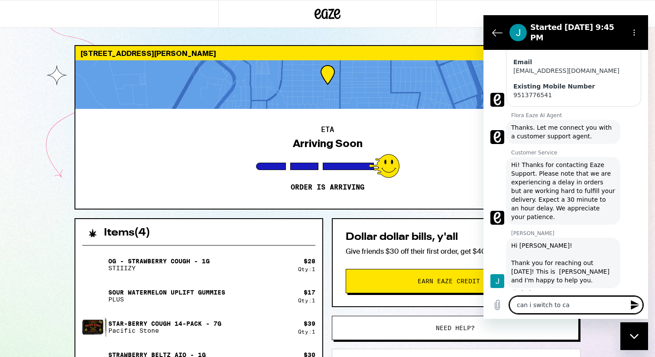
type textarea "can i switch to cas"
type textarea "x"
type textarea "can i switch to cash"
type textarea "x"
type textarea "can i switch to cash"
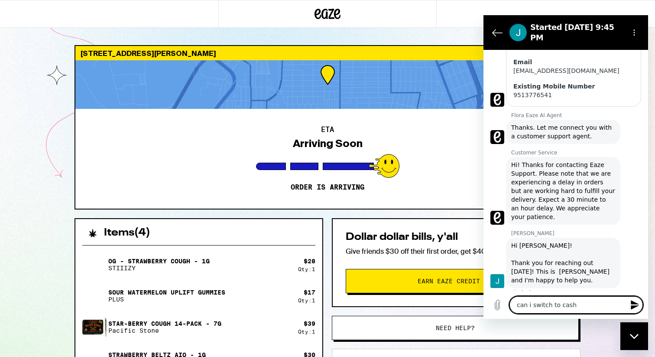
type textarea "x"
type textarea "can i switch to cash p"
type textarea "x"
type textarea "can i switch to cash pa"
type textarea "x"
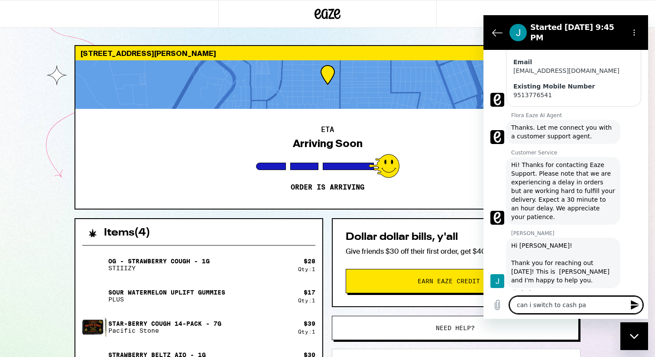
type textarea "can i switch to cash pay"
type textarea "x"
type textarea "can i switch to cash paym"
type textarea "x"
type textarea "can i switch to cash payme"
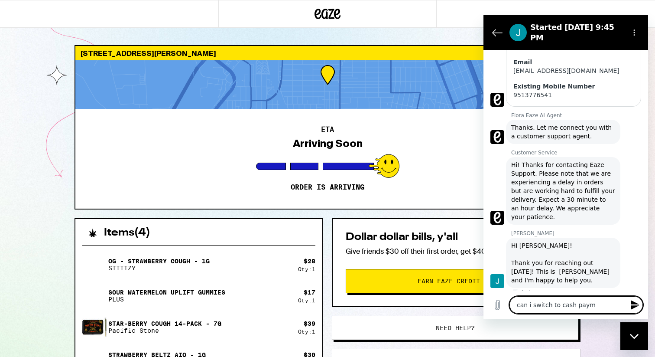
type textarea "x"
type textarea "can i switch to cash paymen"
type textarea "x"
type textarea "can i switch to cash payment"
type textarea "x"
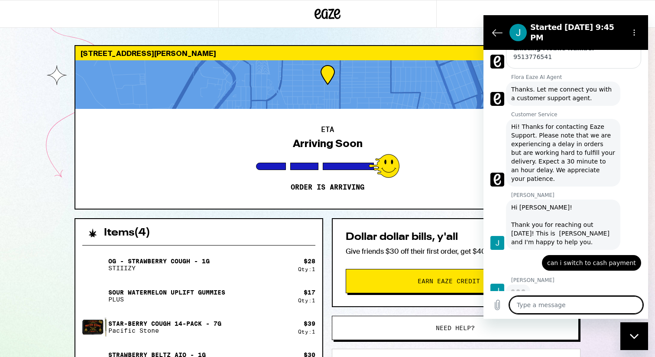
scroll to position [258, 0]
type textarea "x"
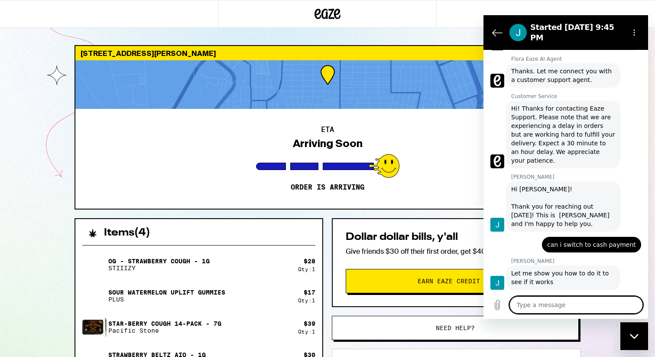
scroll to position [279, 0]
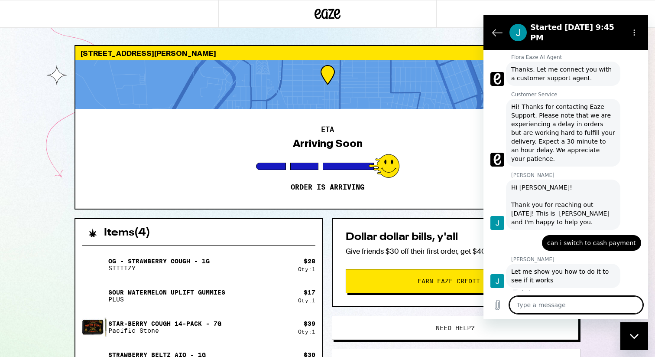
click at [549, 299] on textarea at bounding box center [576, 304] width 133 height 17
type textarea "t"
type textarea "x"
type textarea "th"
type textarea "x"
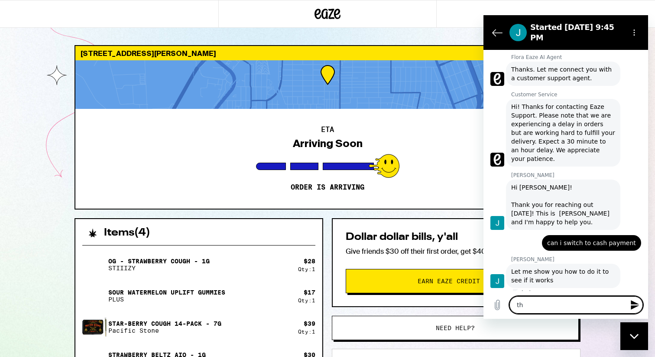
type textarea "the"
type textarea "x"
type textarea "the"
type textarea "x"
type textarea "the"
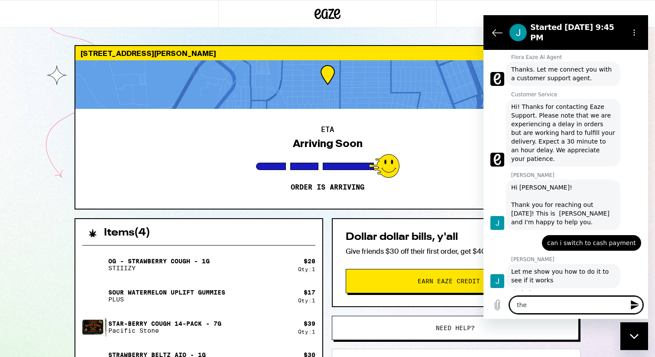
type textarea "x"
type textarea "th"
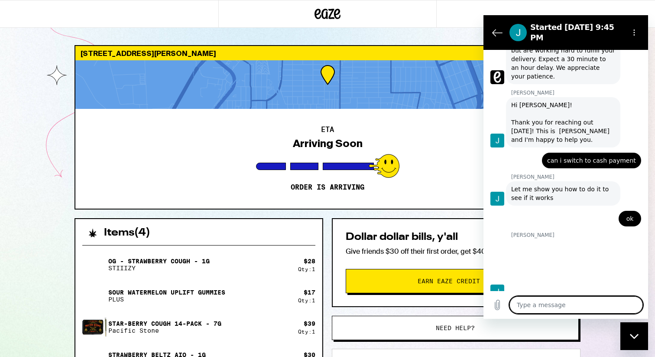
scroll to position [363, 0]
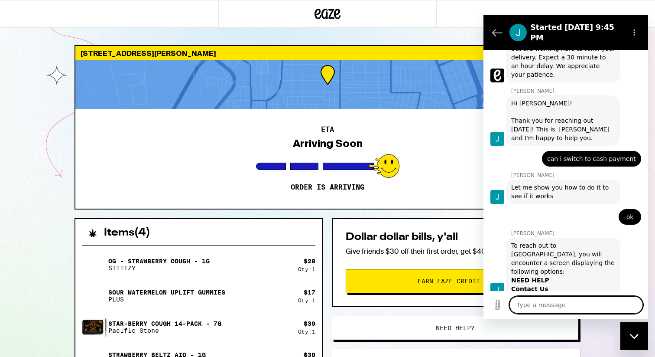
click at [536, 276] on strong "NEED HELP" at bounding box center [530, 279] width 38 height 7
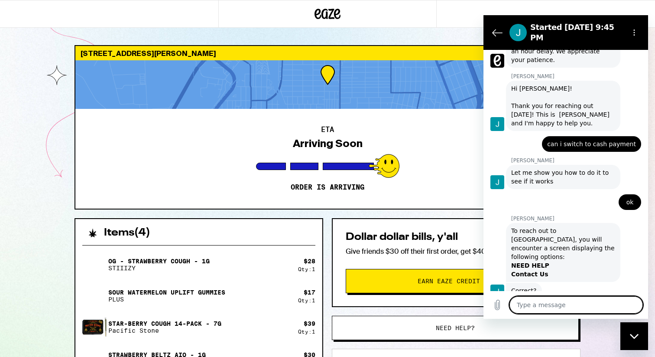
scroll to position [379, 0]
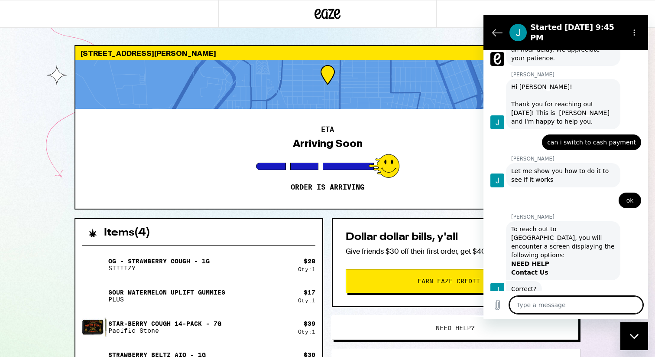
click at [542, 302] on textarea at bounding box center [576, 304] width 133 height 17
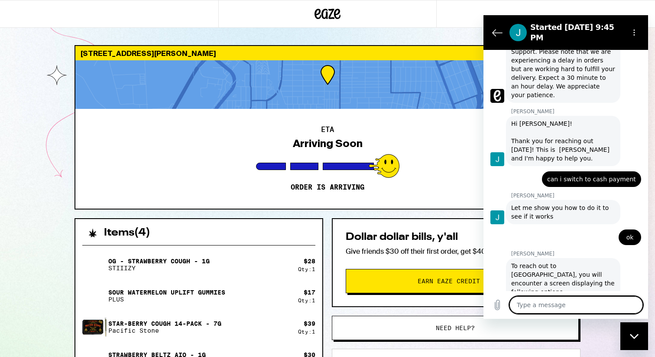
scroll to position [400, 0]
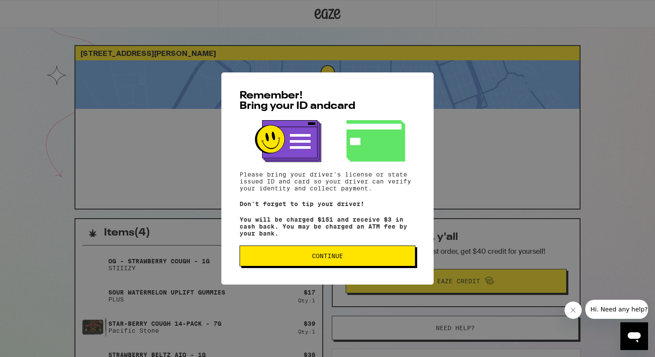
click at [286, 263] on button "Continue" at bounding box center [328, 255] width 176 height 21
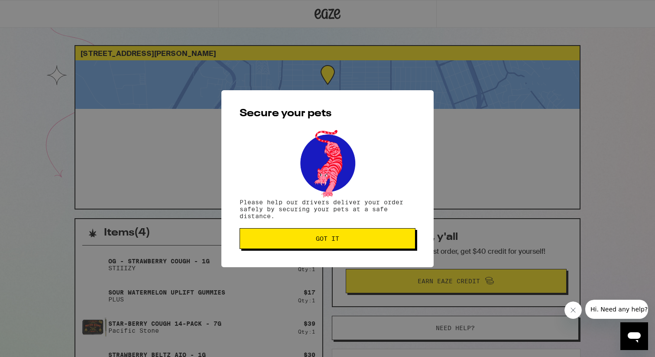
click at [342, 244] on button "Got it" at bounding box center [328, 238] width 176 height 21
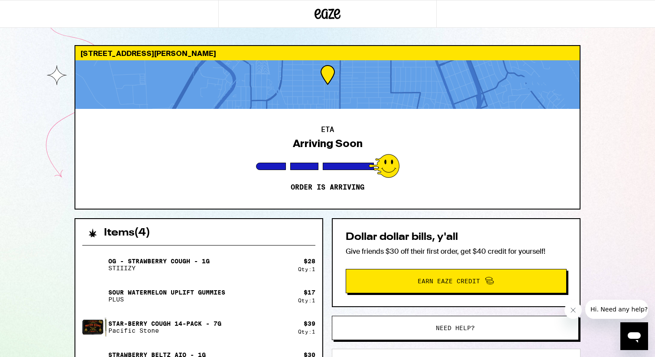
click at [325, 20] on icon at bounding box center [328, 14] width 26 height 16
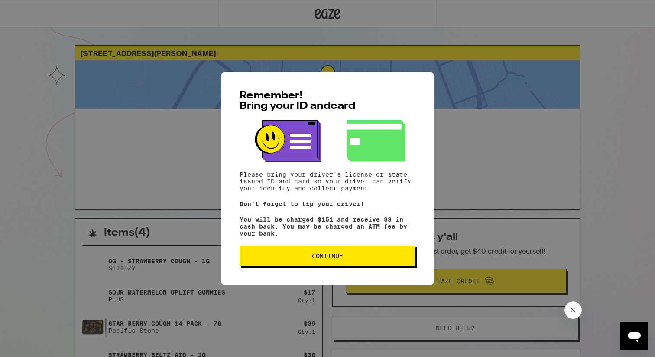
click at [596, 85] on div "Remember! Bring your ID and card Please bring your driver's license or state is…" at bounding box center [327, 178] width 655 height 357
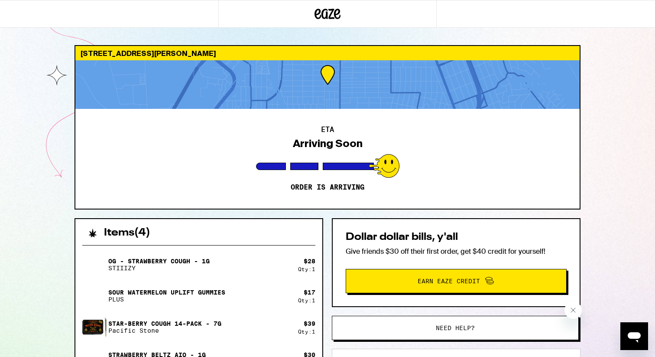
click at [342, 17] on div at bounding box center [327, 14] width 218 height 28
click at [331, 14] on icon at bounding box center [328, 14] width 13 height 10
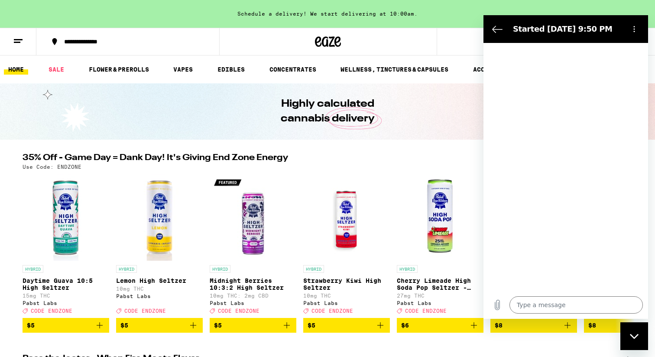
type textarea "x"
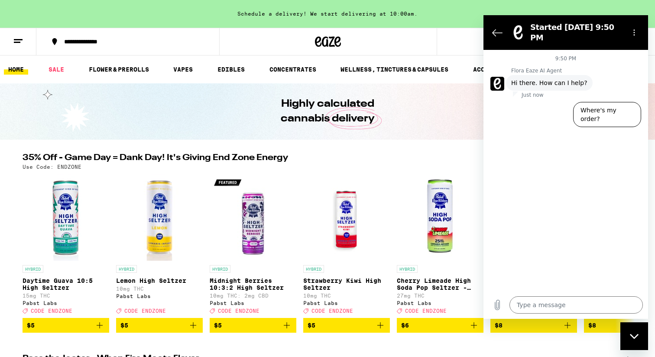
click at [510, 29] on figure at bounding box center [518, 32] width 17 height 17
click at [497, 27] on icon "Back to the conversation list" at bounding box center [497, 32] width 10 height 10
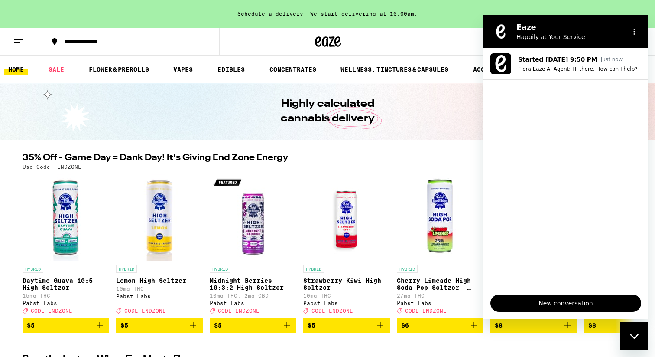
click at [639, 333] on div "Close messaging window" at bounding box center [634, 336] width 26 height 26
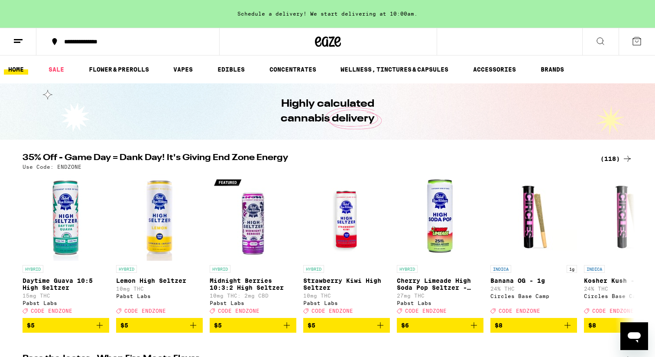
click at [634, 41] on icon at bounding box center [637, 41] width 10 height 10
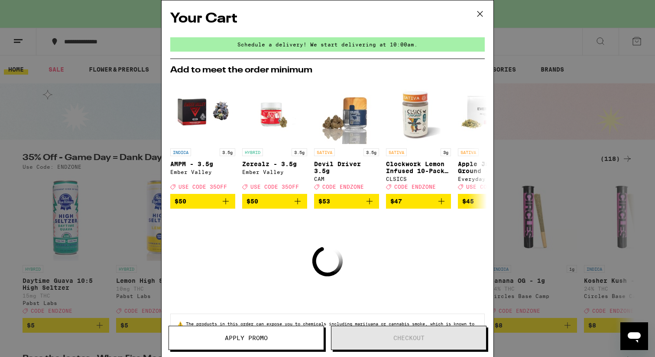
click at [478, 14] on icon at bounding box center [480, 13] width 13 height 13
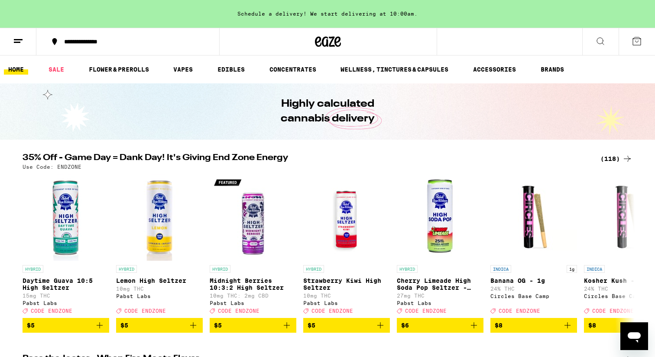
click at [25, 43] on button at bounding box center [18, 41] width 36 height 27
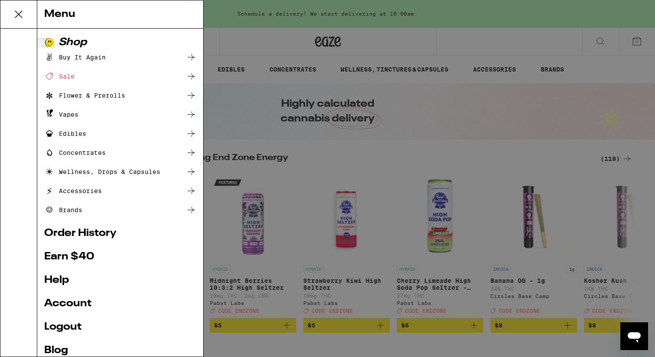
scroll to position [42, 0]
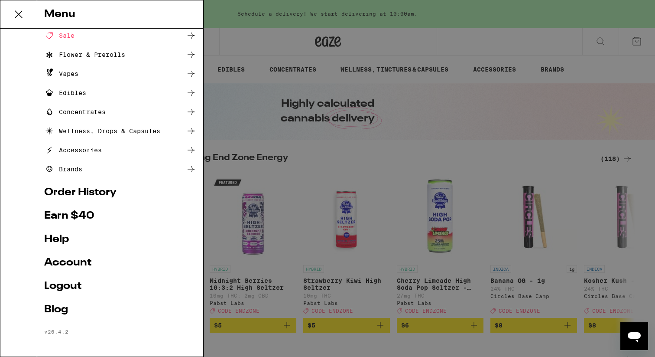
click at [117, 190] on link "Order History" at bounding box center [120, 192] width 152 height 10
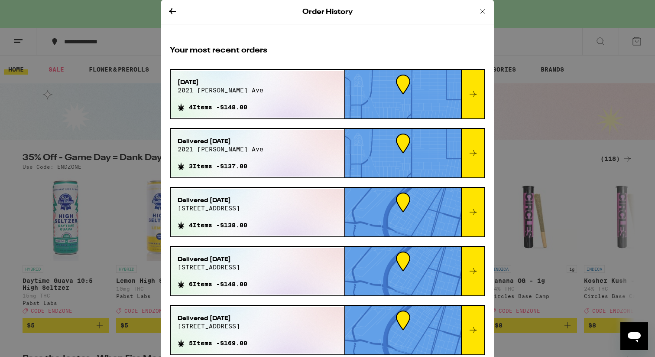
click at [471, 99] on icon at bounding box center [473, 94] width 10 height 10
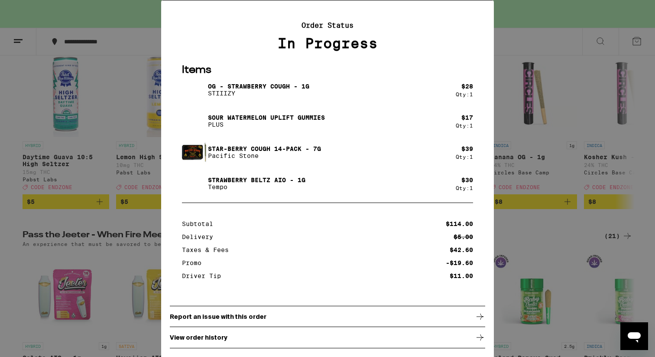
scroll to position [124, 0]
click at [414, 319] on div "Report an issue with this order" at bounding box center [327, 316] width 315 height 22
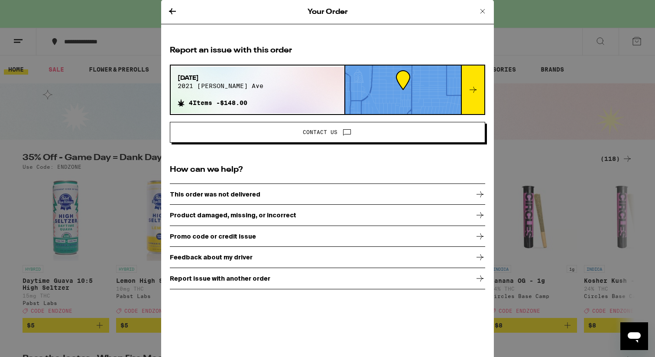
click at [344, 130] on icon at bounding box center [347, 133] width 7 height 6
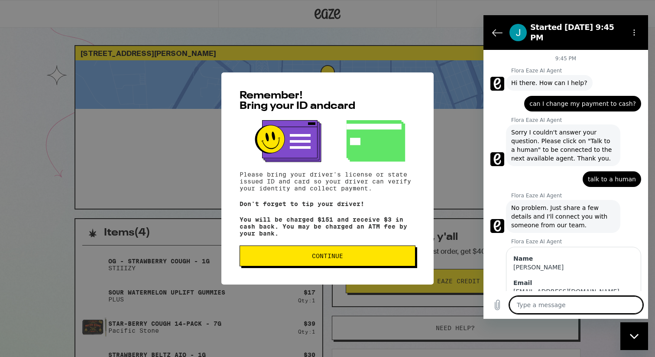
scroll to position [400, 0]
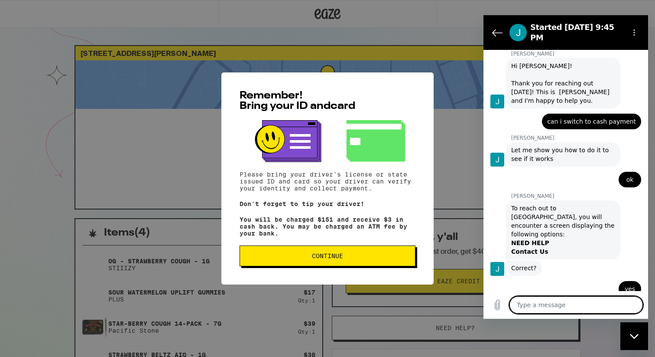
click at [346, 259] on span "Continue" at bounding box center [327, 256] width 161 height 6
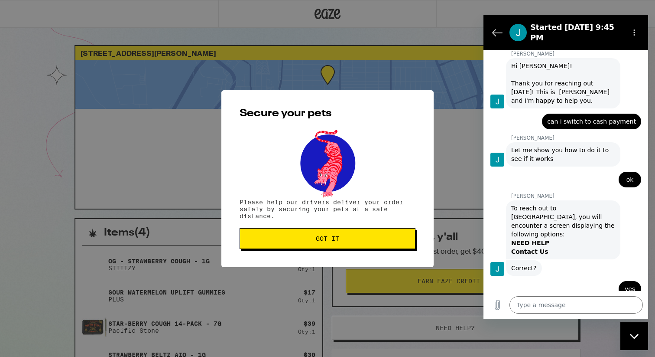
click at [371, 237] on span "Got it" at bounding box center [327, 238] width 161 height 6
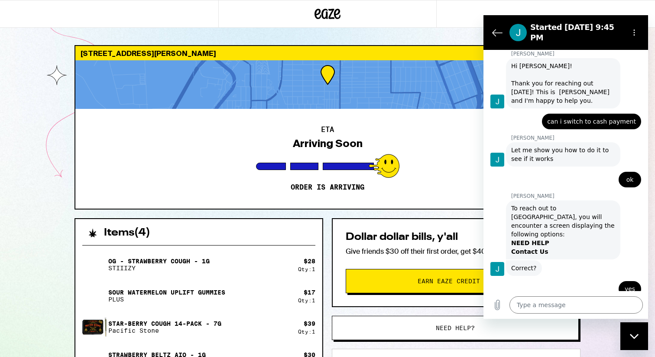
type textarea "x"
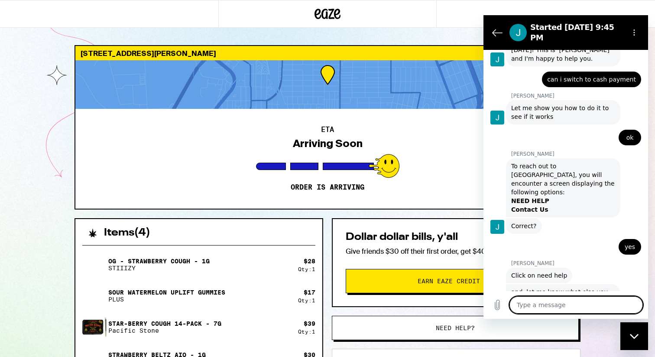
scroll to position [445, 0]
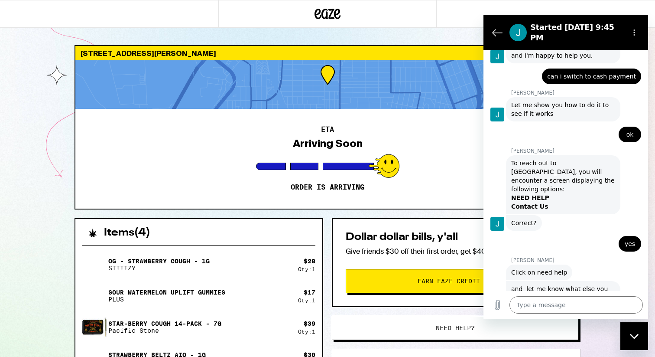
click at [458, 329] on span "Need help?" at bounding box center [455, 328] width 39 height 6
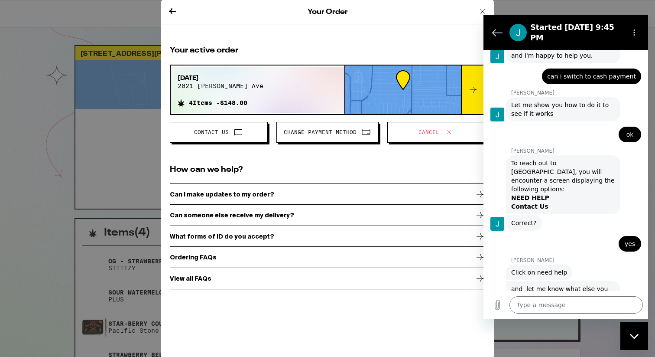
click at [340, 138] on button "Change Payment Method" at bounding box center [327, 132] width 102 height 21
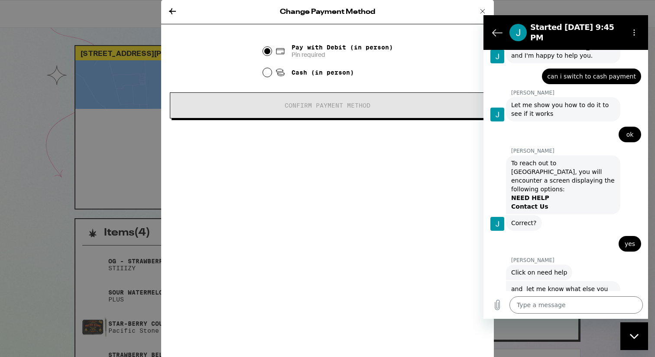
click at [302, 71] on span "Cash (in person)" at bounding box center [323, 72] width 62 height 7
click at [272, 71] on input "Cash (in person)" at bounding box center [267, 72] width 9 height 9
radio input "true"
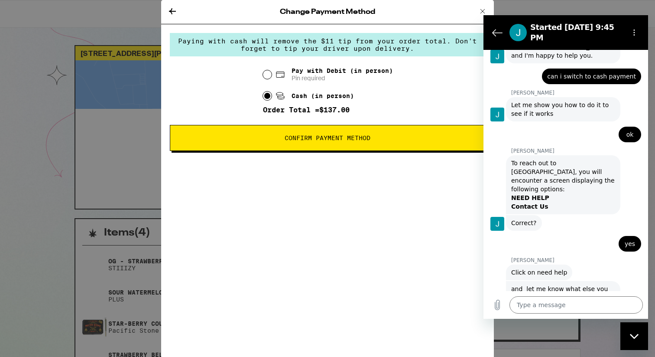
click at [365, 141] on span "Confirm Payment Method" at bounding box center [328, 138] width 86 height 6
